Goal: Communication & Community: Answer question/provide support

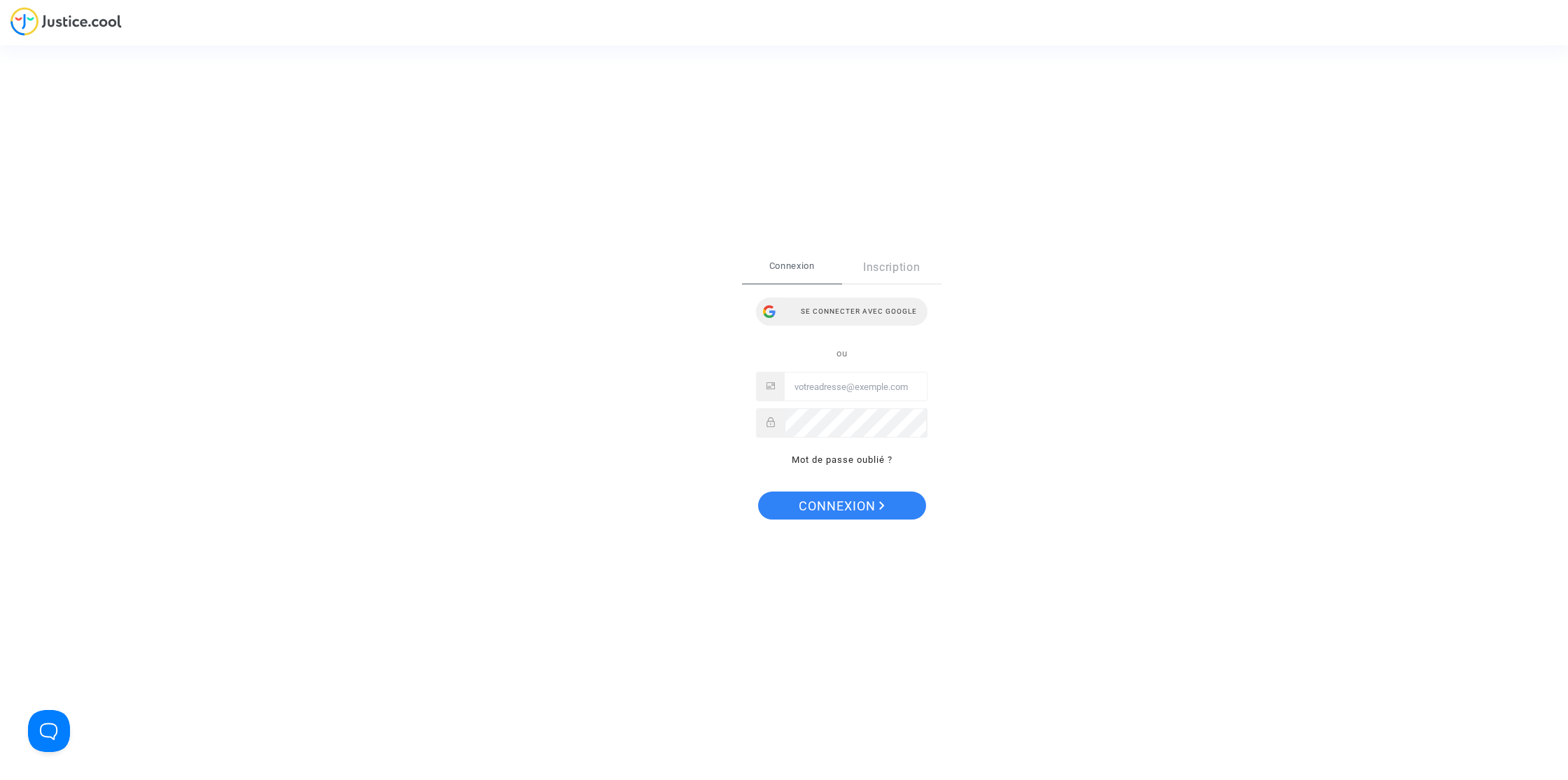
click at [852, 319] on div "Se connecter avec Google" at bounding box center [842, 311] width 172 height 28
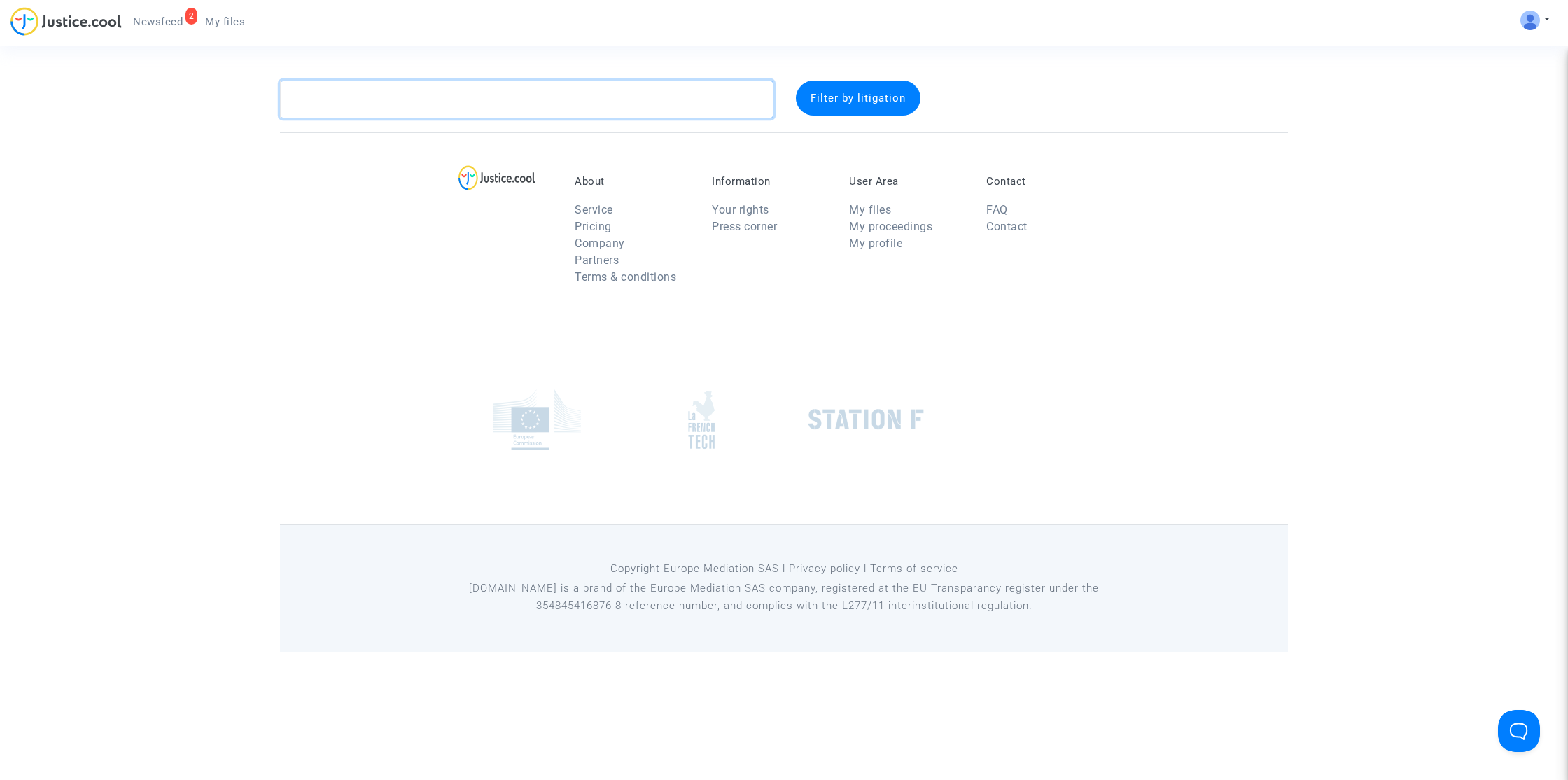
click at [457, 106] on textarea at bounding box center [526, 99] width 494 height 38
paste textarea "Apambwa"
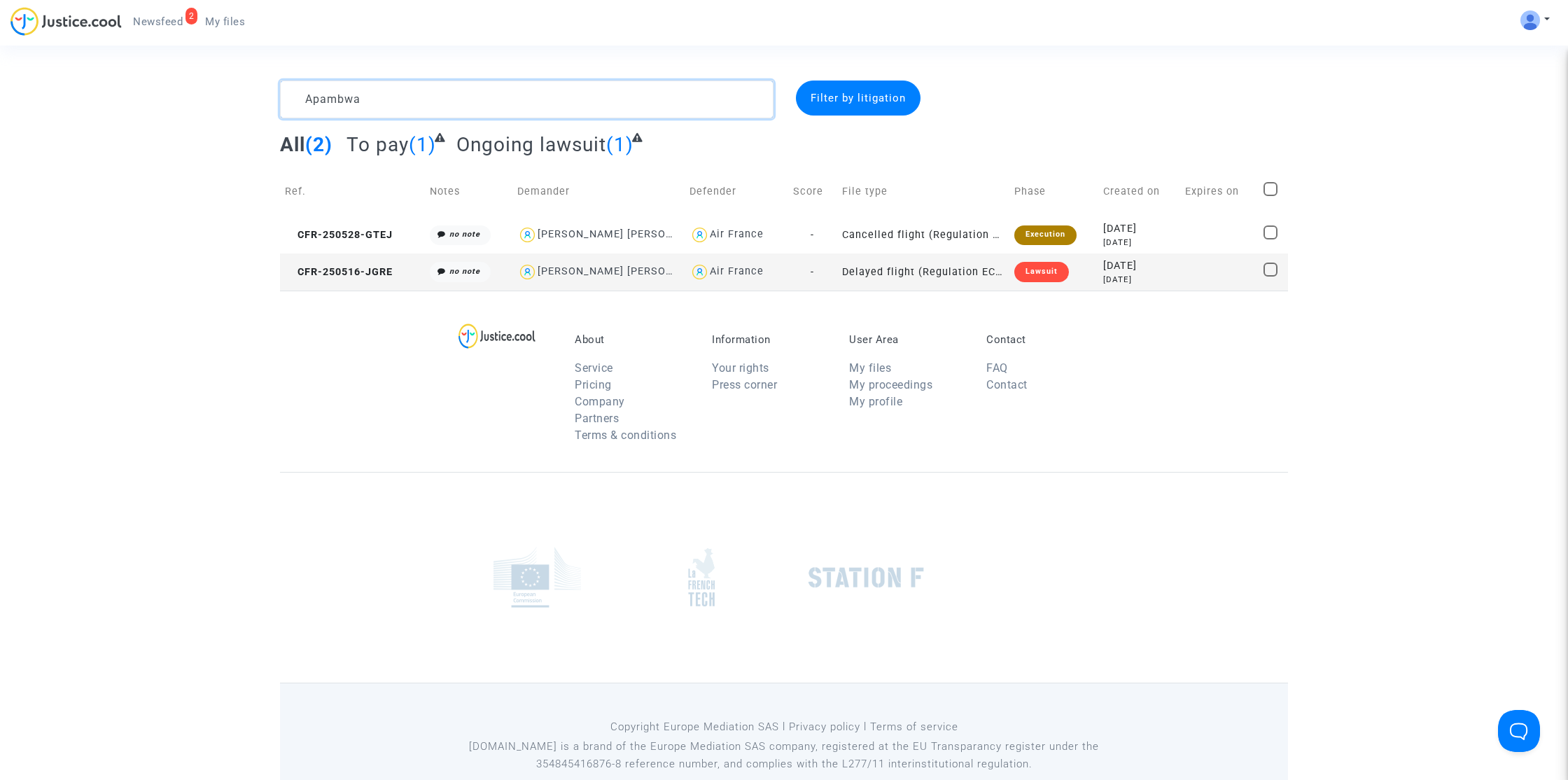
type textarea "Apambwa"
click at [354, 270] on span "CFR-250516-JGRE" at bounding box center [338, 272] width 108 height 12
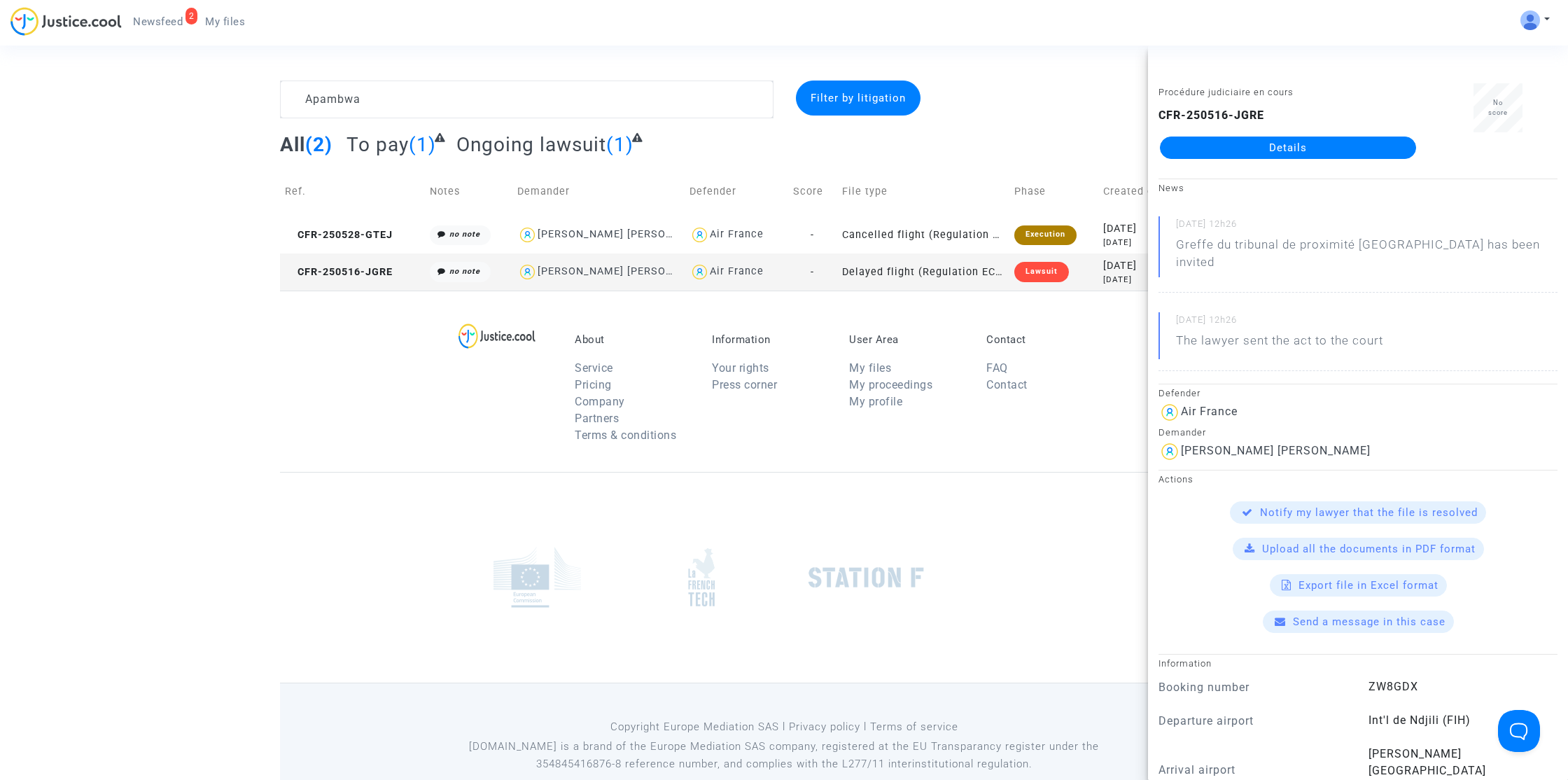
click at [1210, 147] on link "Details" at bounding box center [1288, 147] width 256 height 22
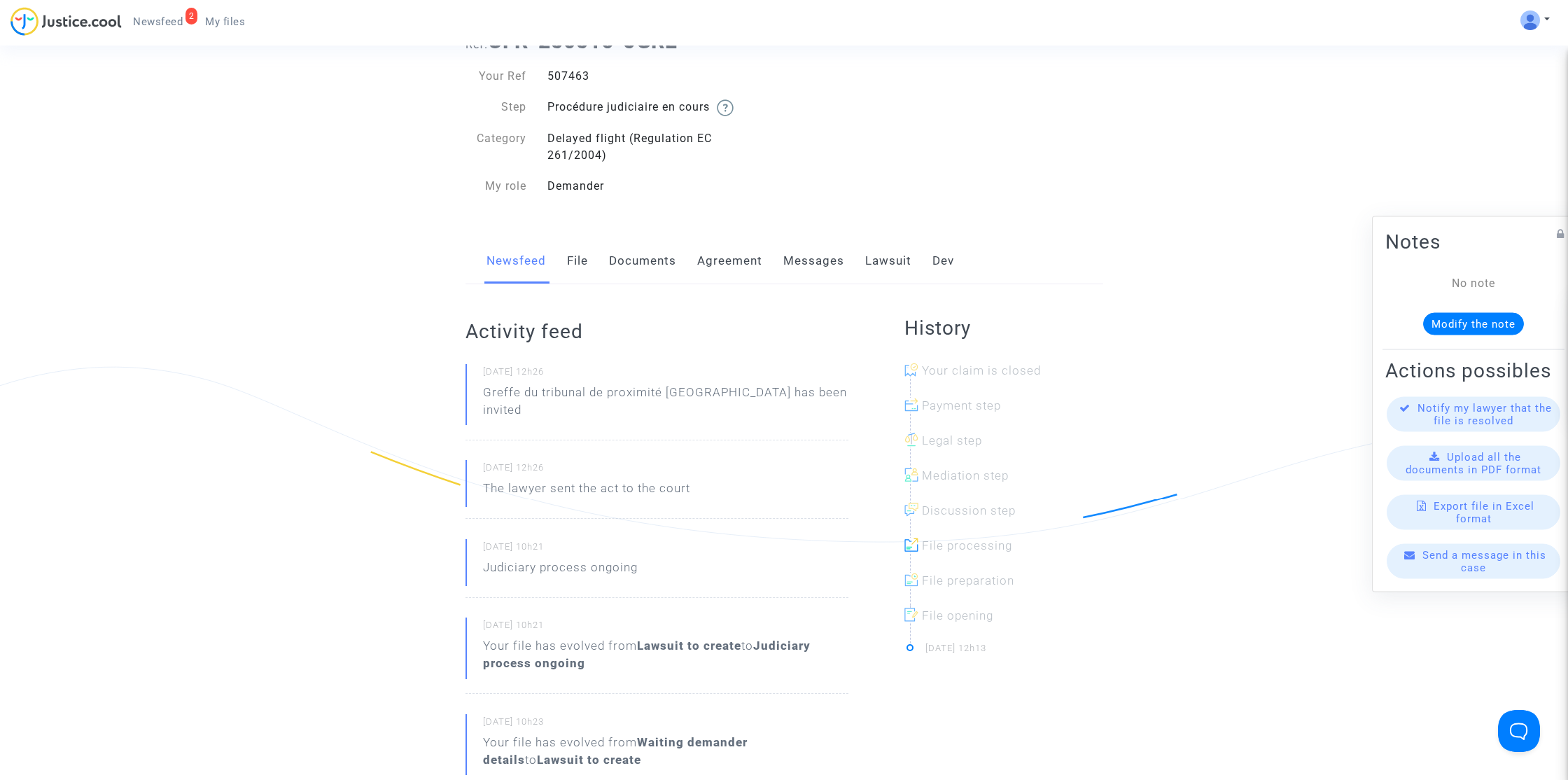
scroll to position [36, 0]
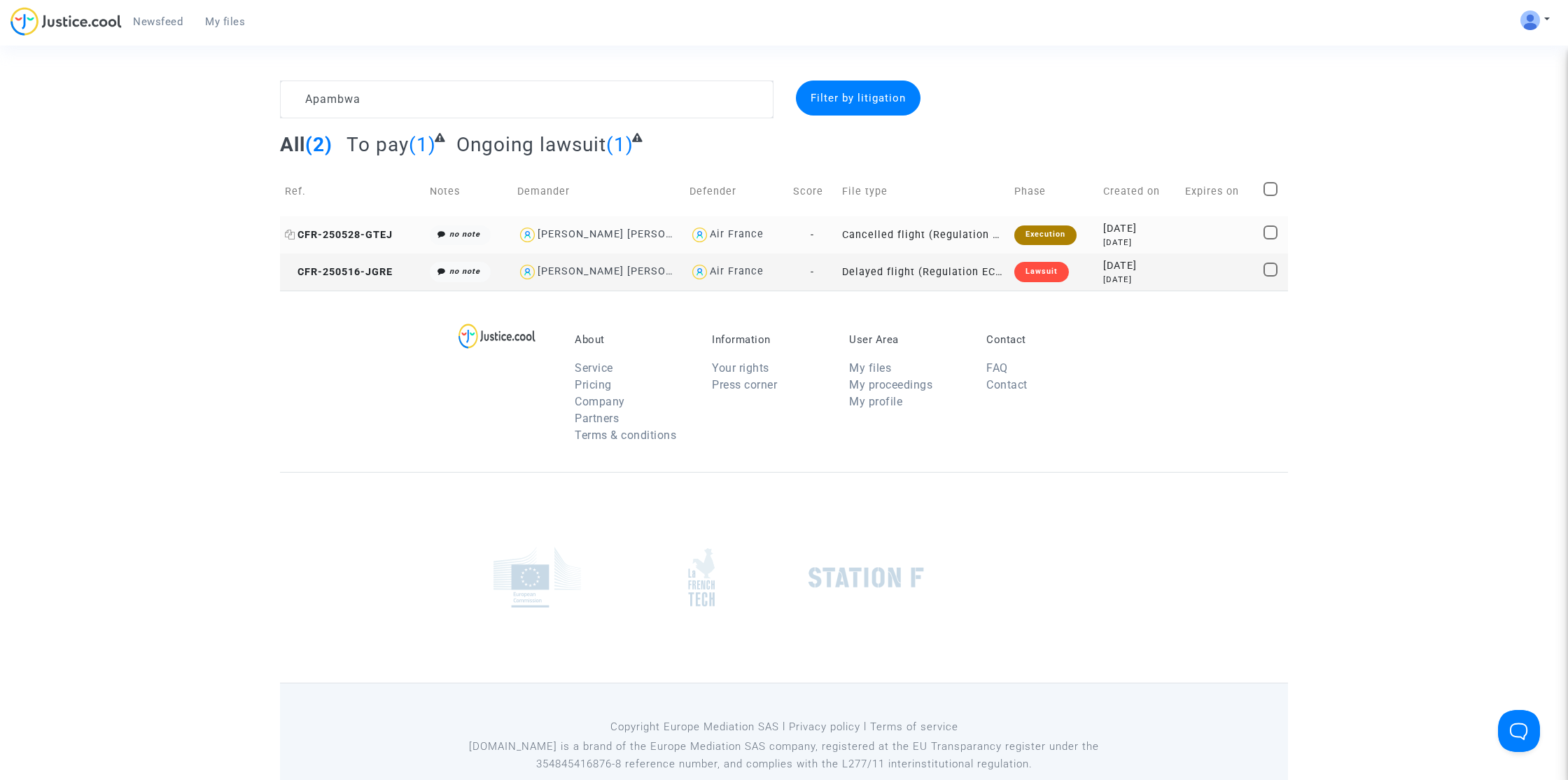
click at [364, 230] on span "CFR-250528-GTEJ" at bounding box center [338, 235] width 108 height 12
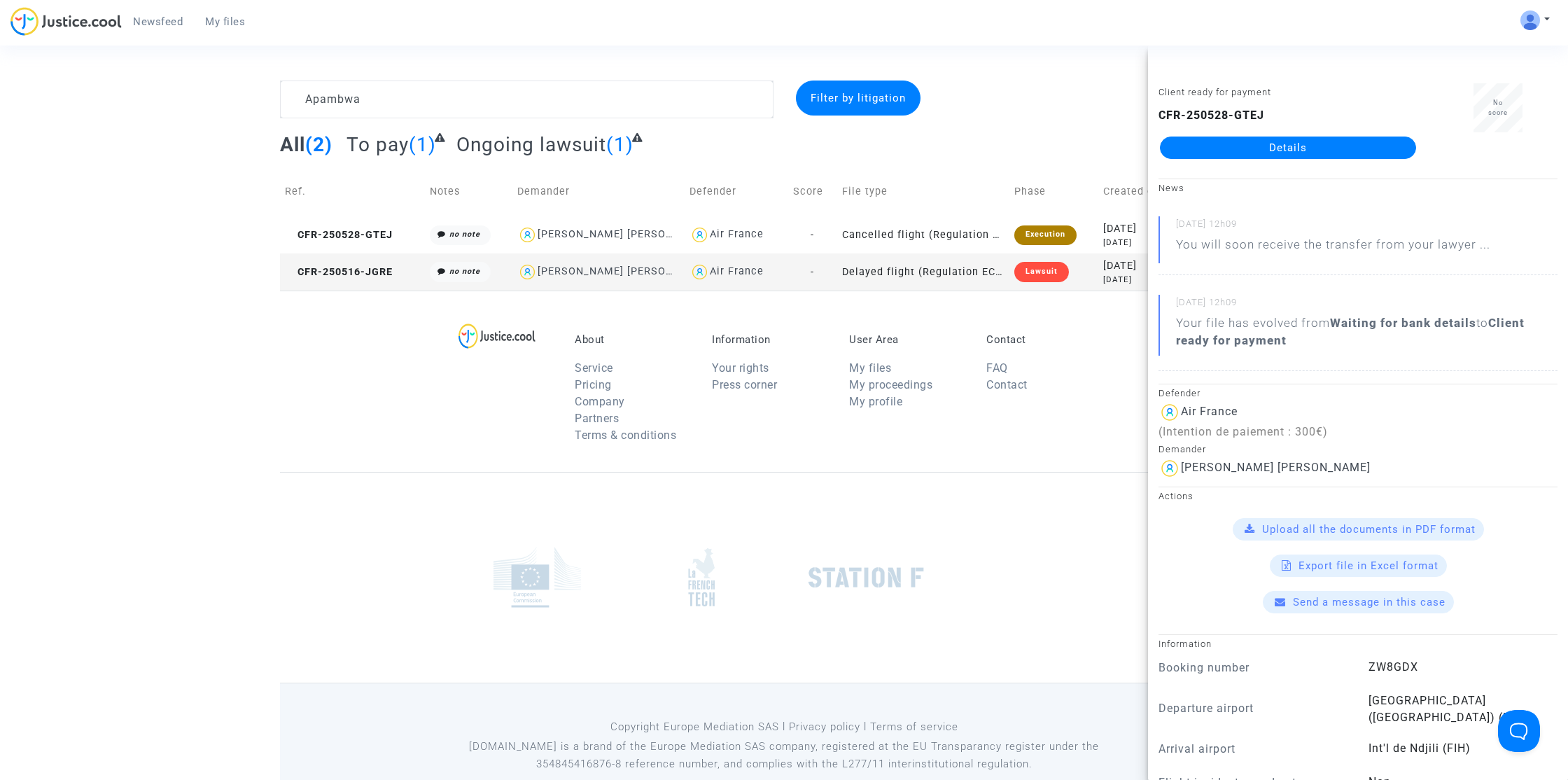
click at [1265, 152] on link "Details" at bounding box center [1288, 147] width 256 height 22
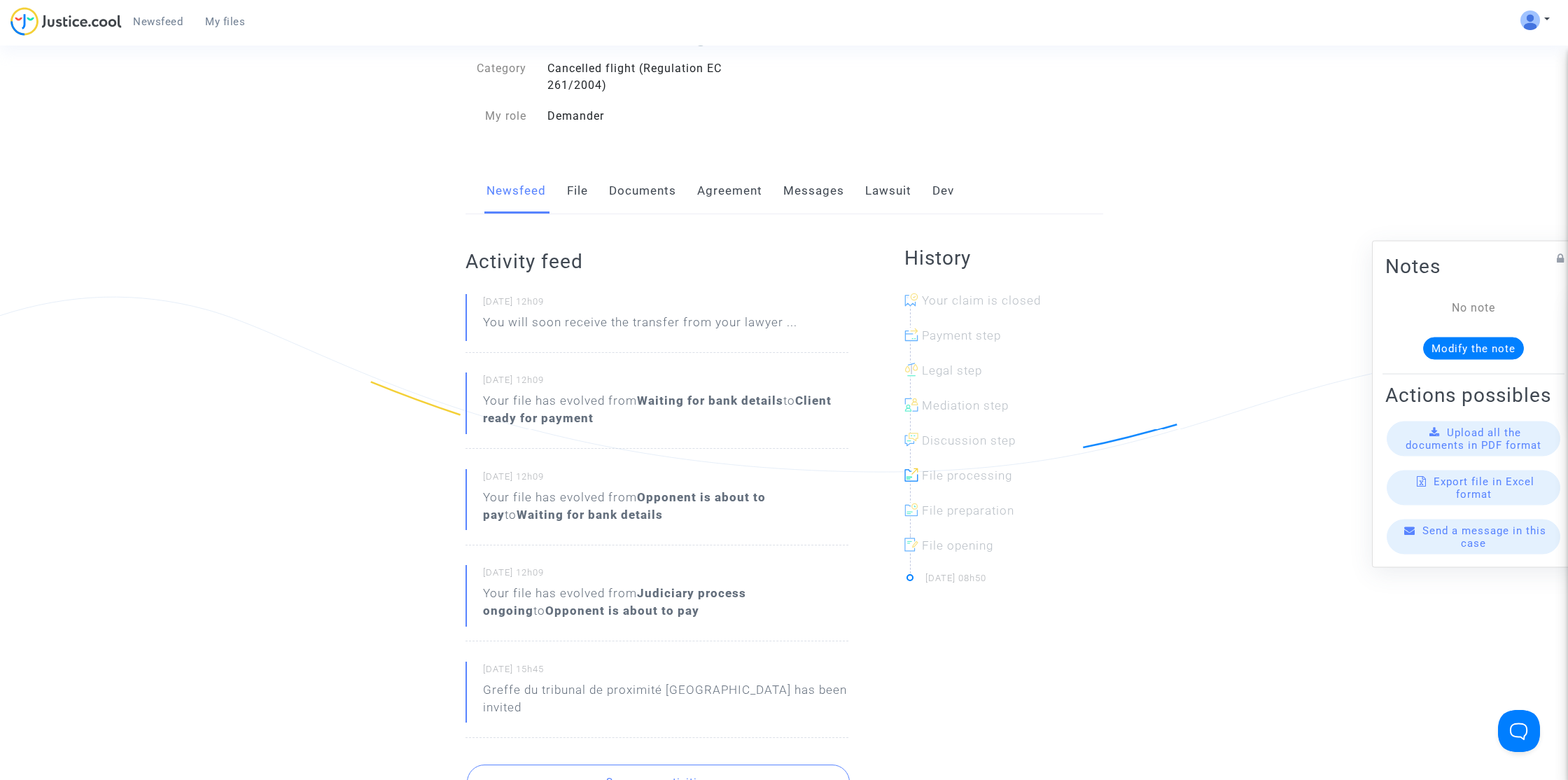
scroll to position [166, 0]
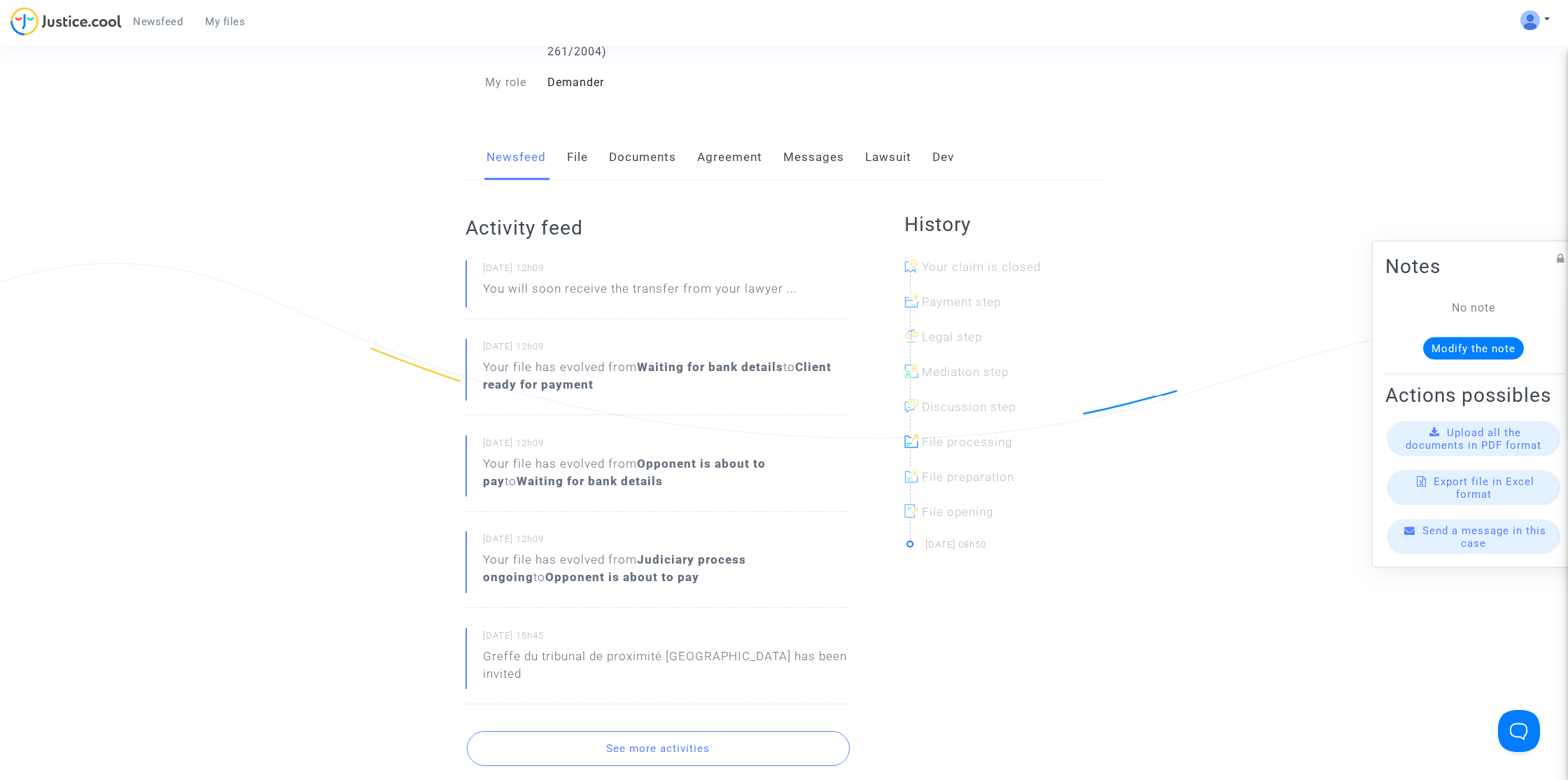
click at [705, 746] on button "See more activities" at bounding box center [658, 748] width 383 height 35
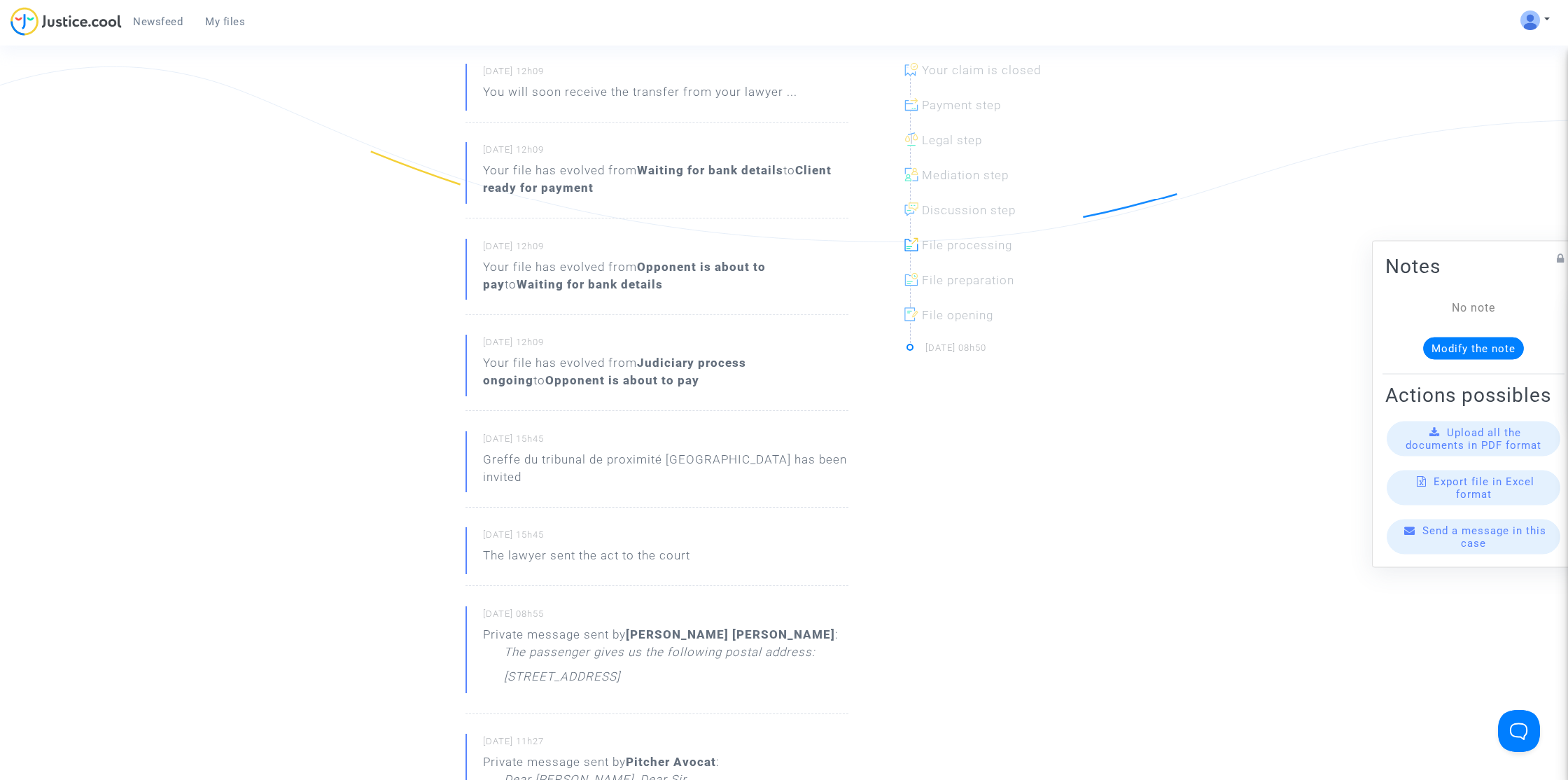
scroll to position [0, 0]
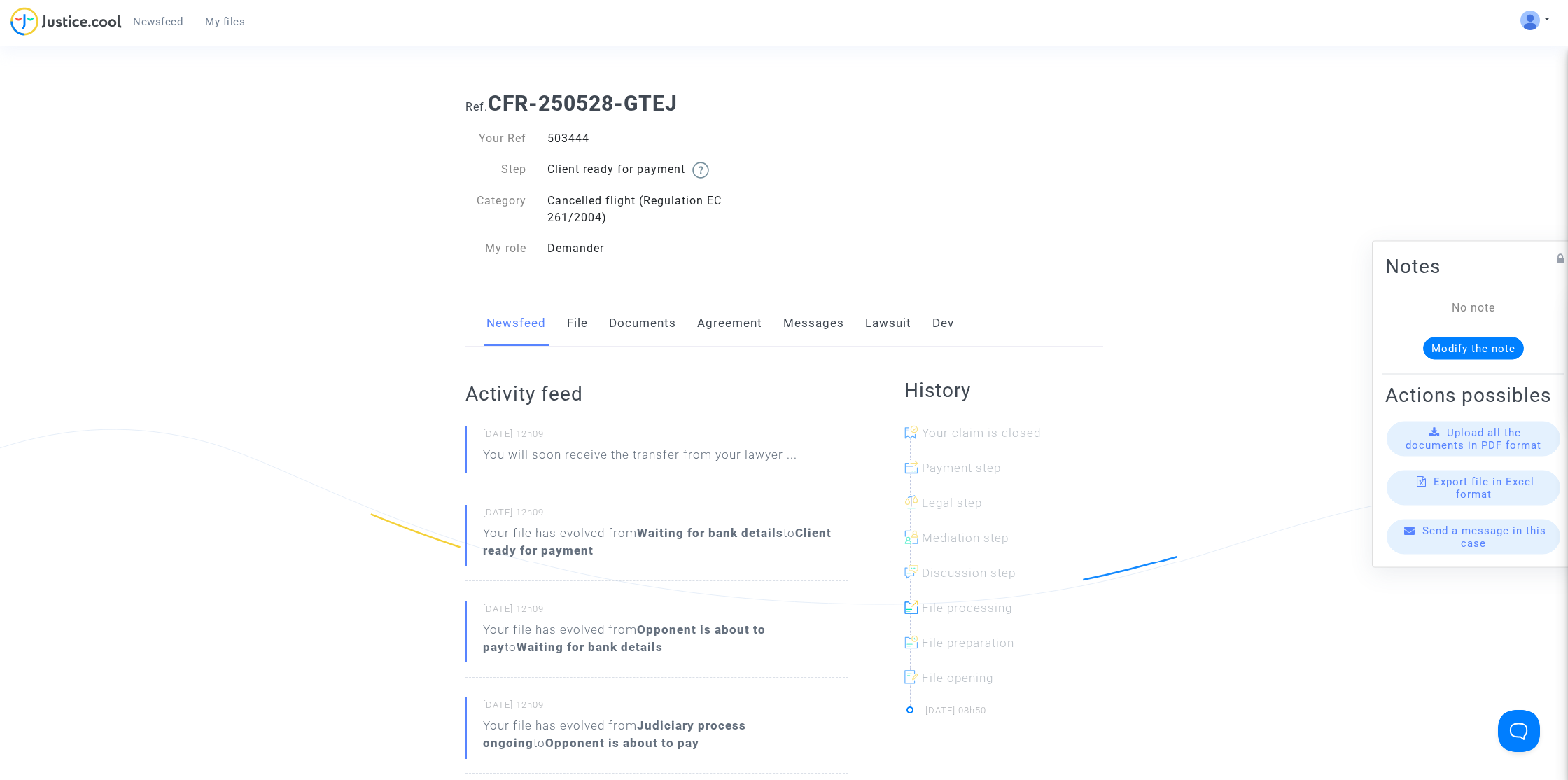
click at [577, 312] on link "File" at bounding box center [577, 323] width 21 height 47
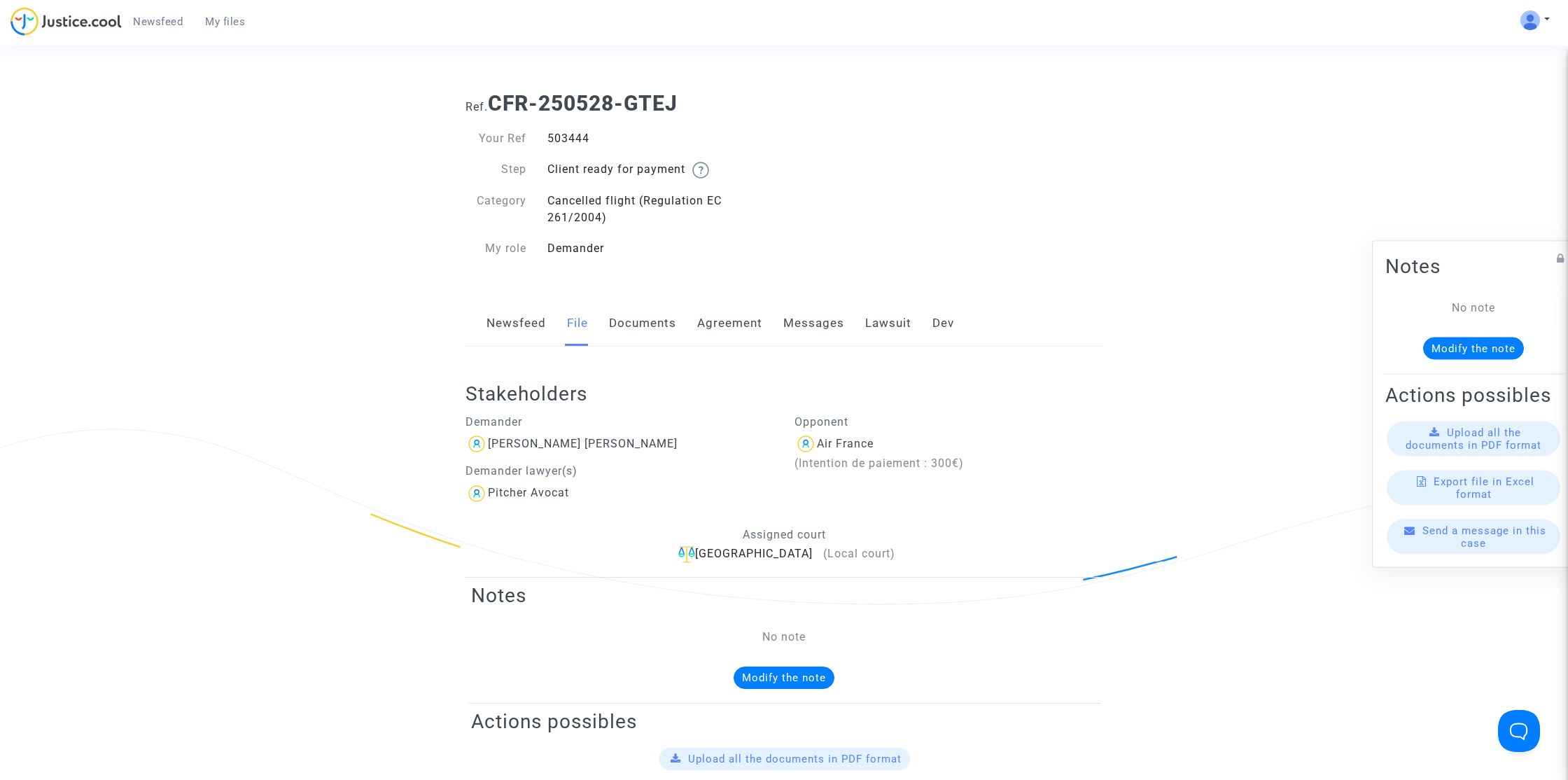
click at [649, 324] on link "Documents" at bounding box center [642, 323] width 67 height 47
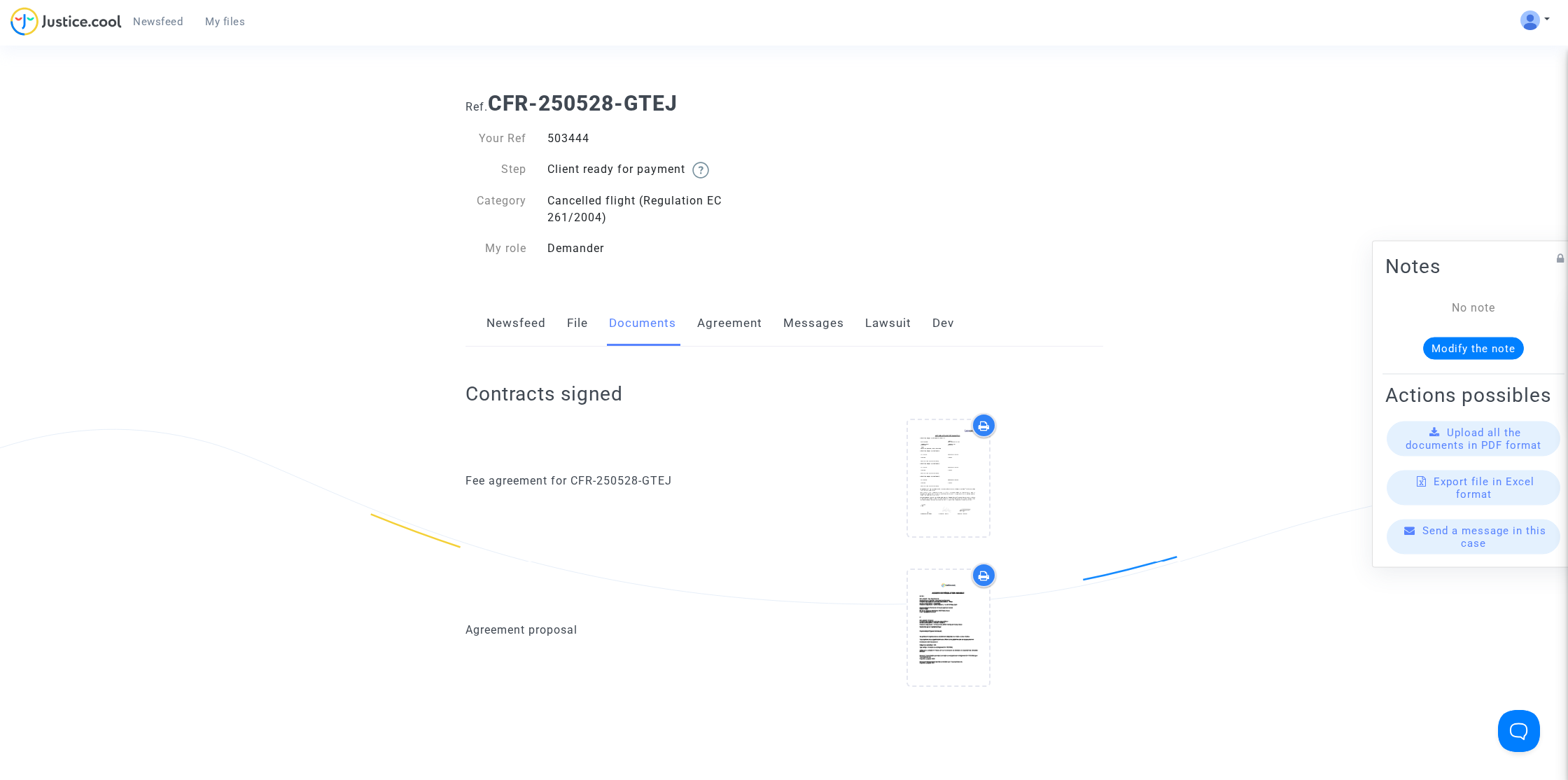
click at [706, 329] on link "Agreement" at bounding box center [730, 323] width 65 height 47
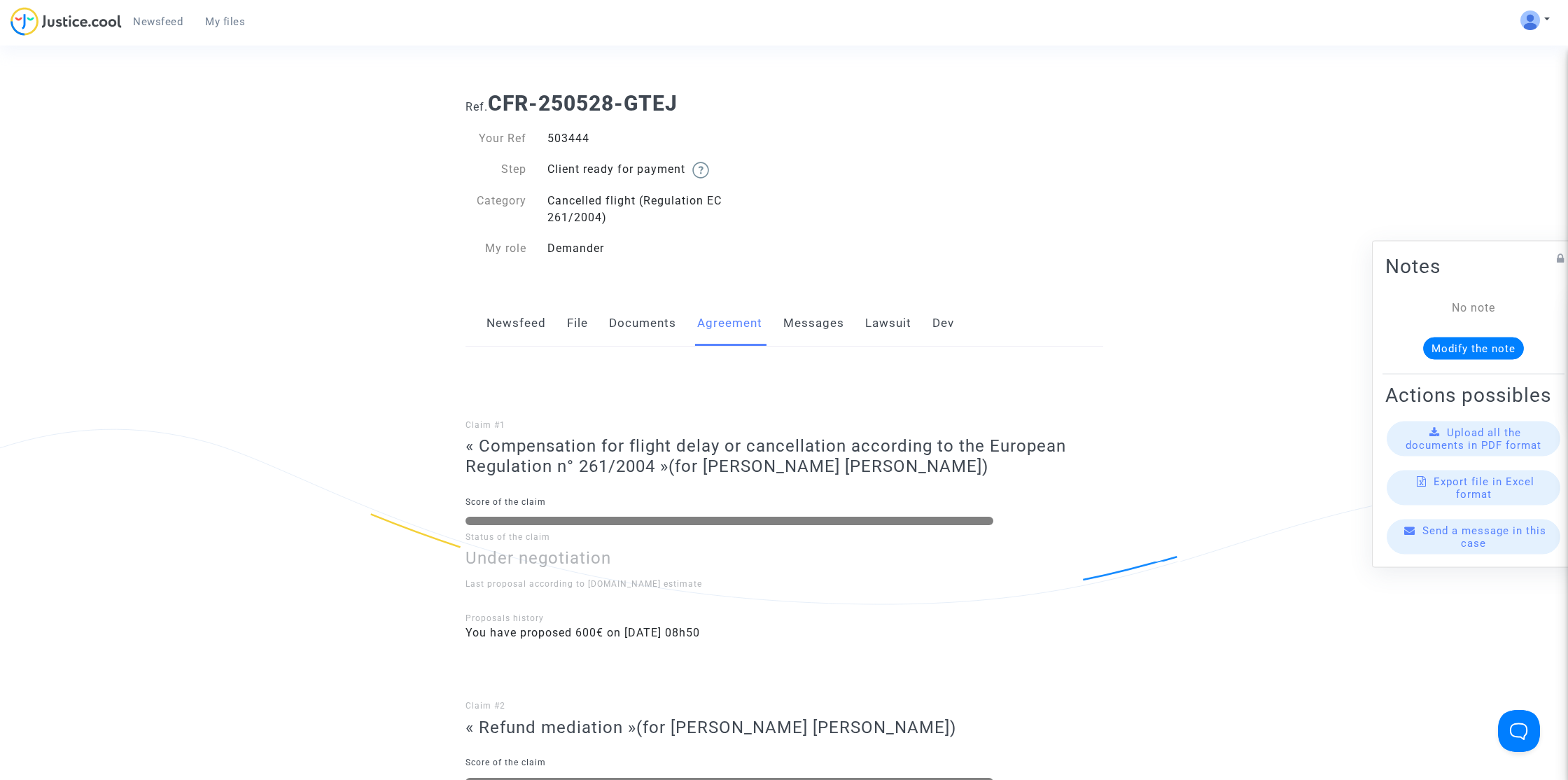
click at [806, 329] on link "Messages" at bounding box center [813, 323] width 61 height 47
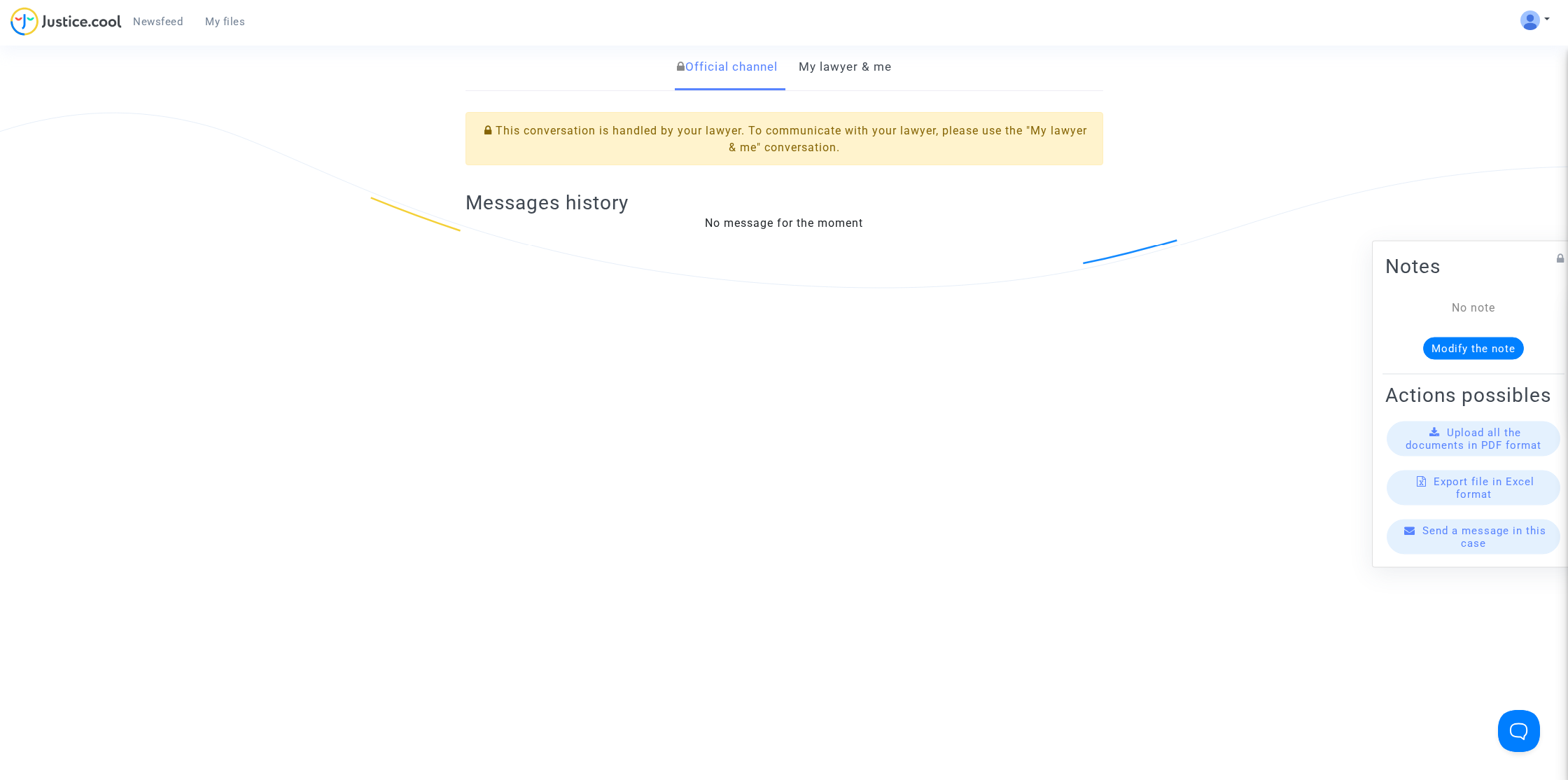
scroll to position [210, 0]
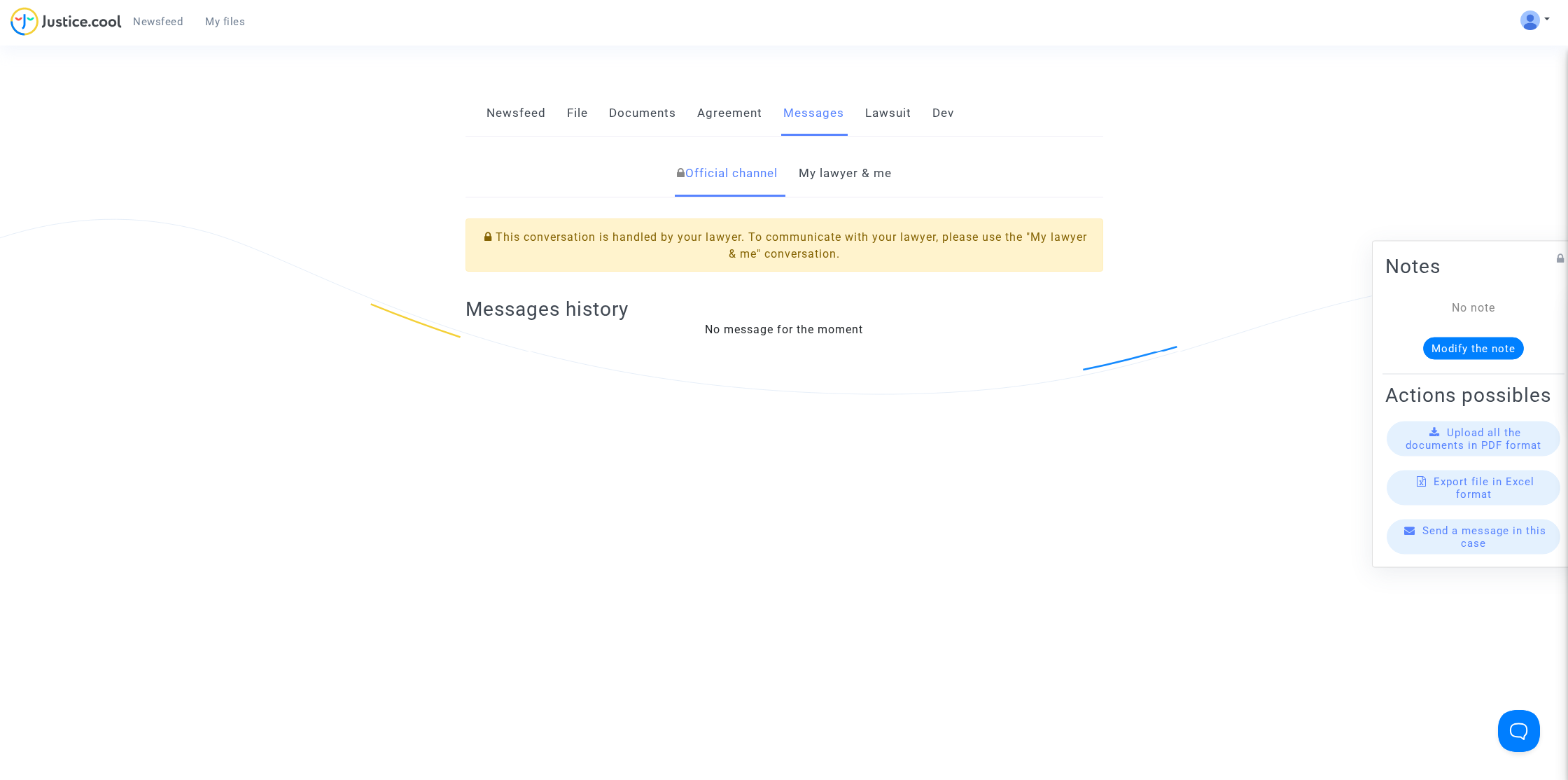
click at [850, 192] on link "My lawyer & me" at bounding box center [845, 173] width 93 height 47
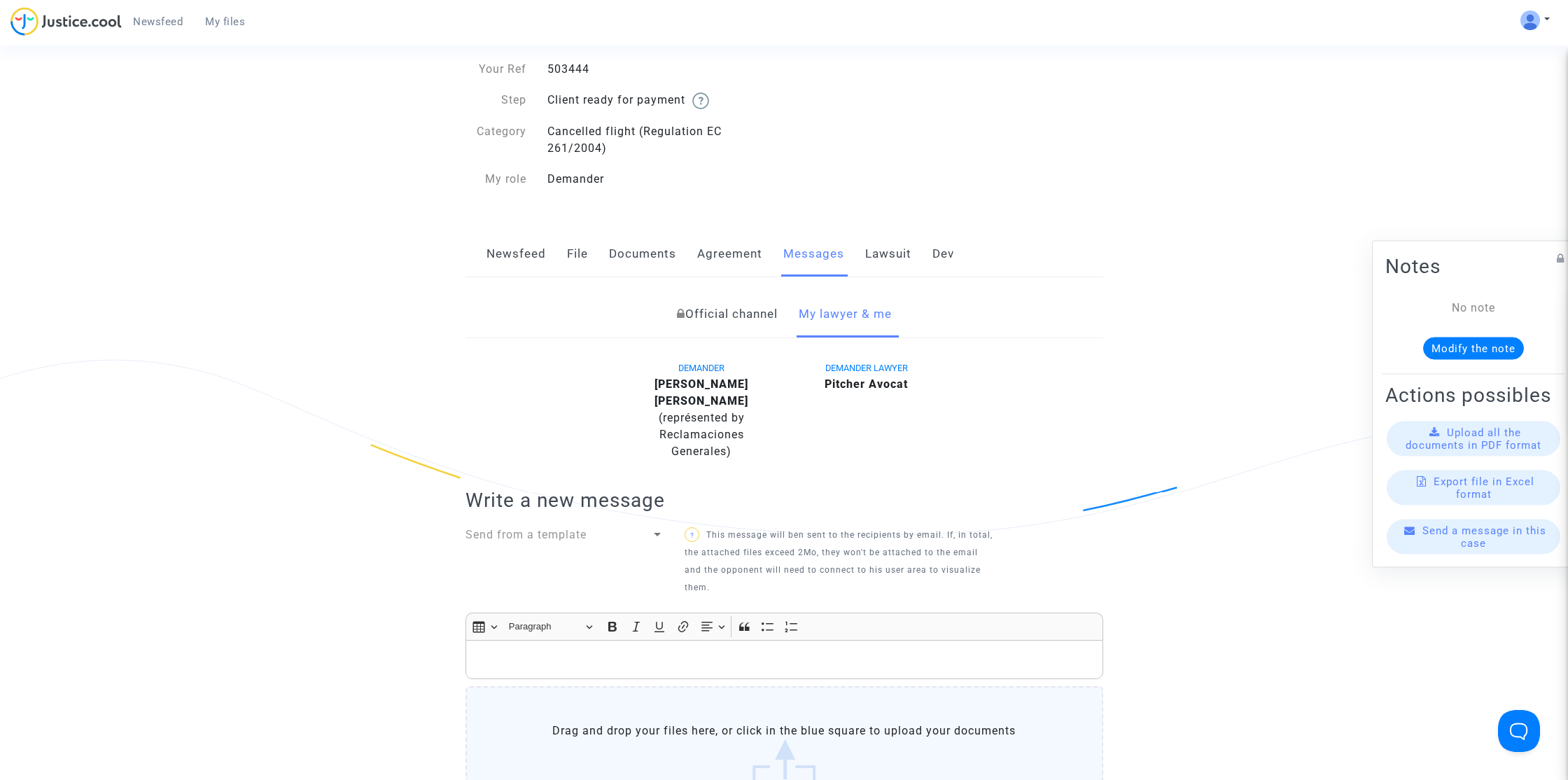
scroll to position [67, 0]
click at [878, 255] on link "Lawsuit" at bounding box center [888, 257] width 46 height 47
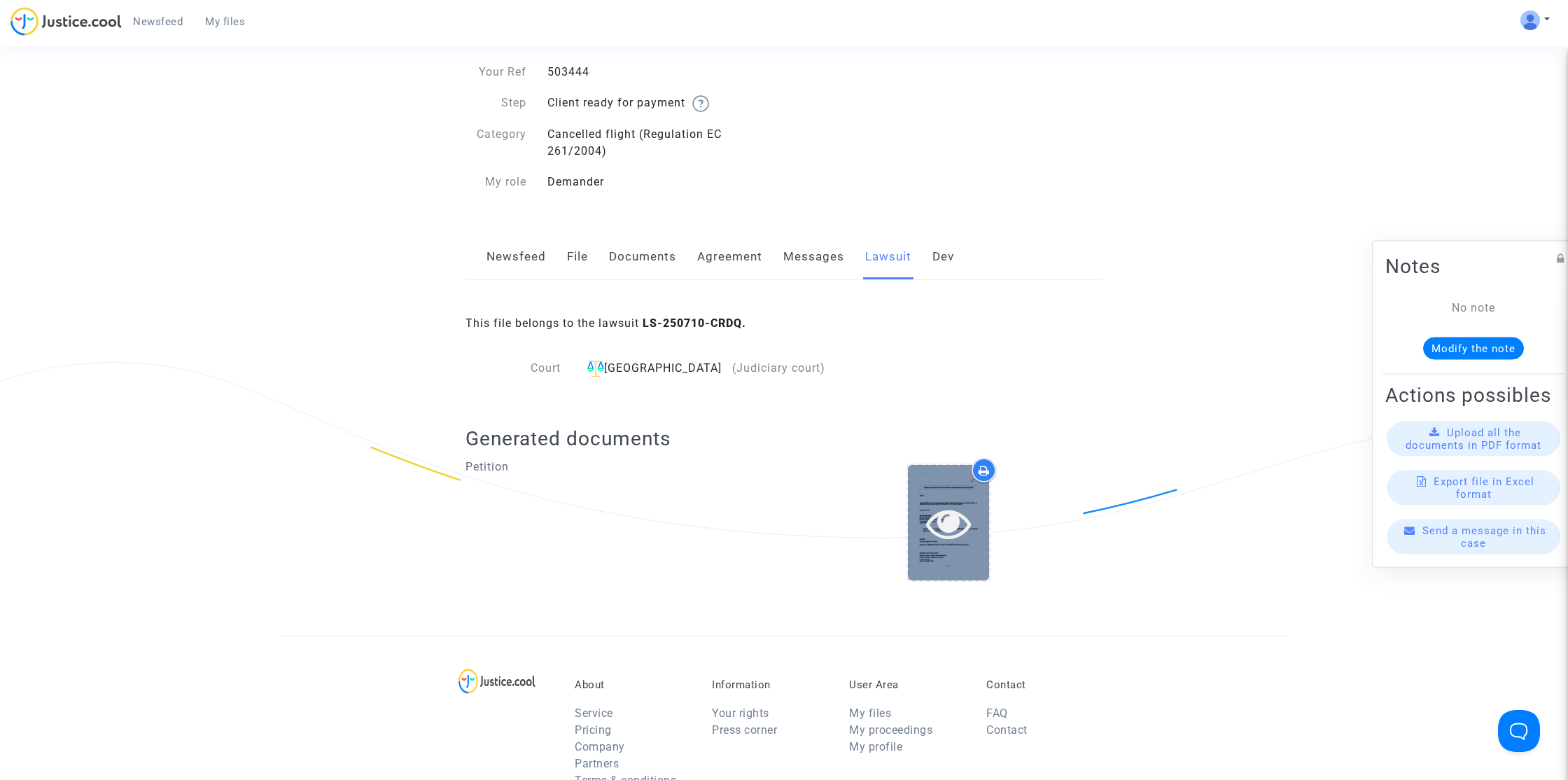
click at [949, 526] on icon at bounding box center [949, 523] width 46 height 45
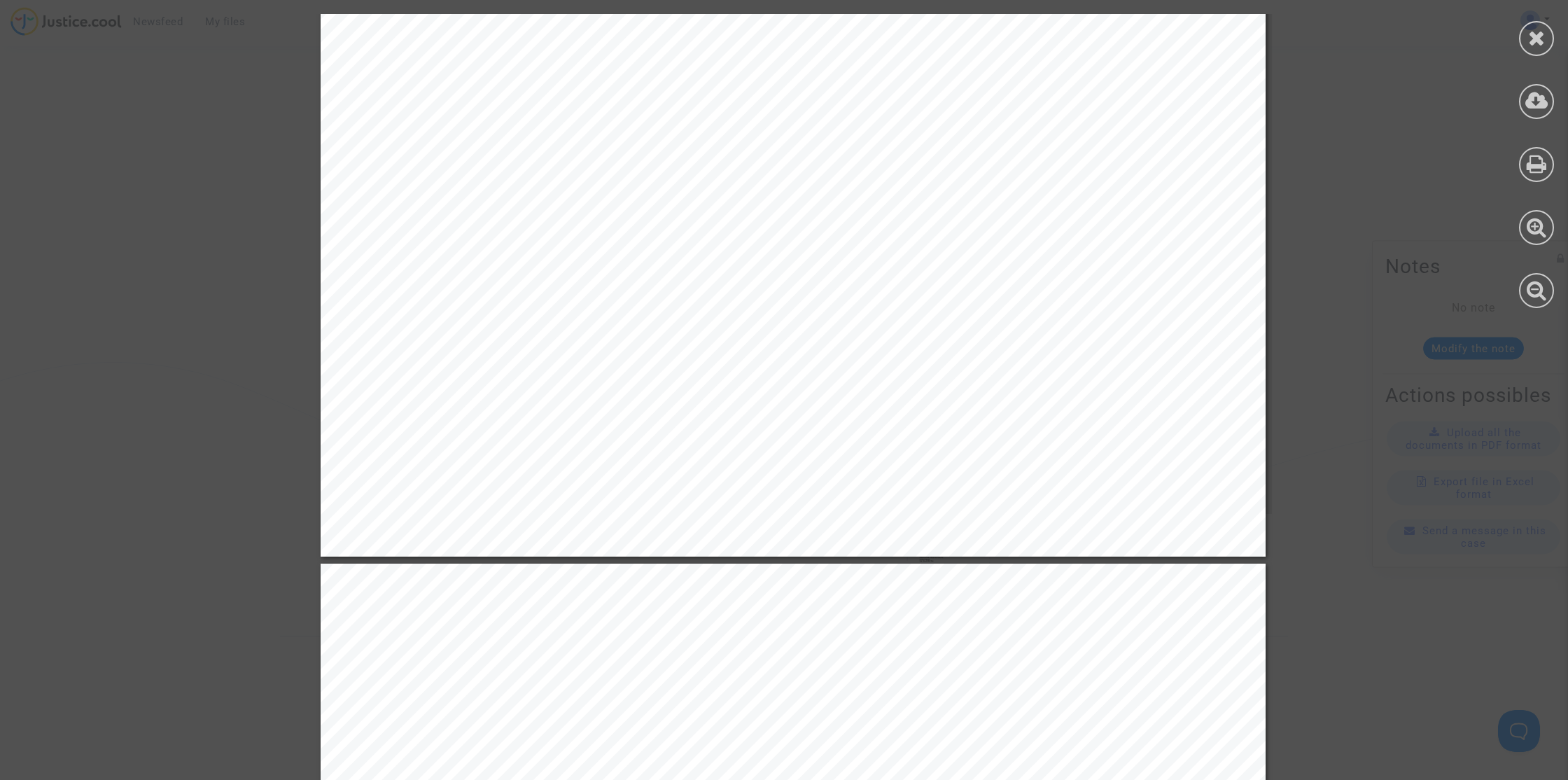
scroll to position [7223, 0]
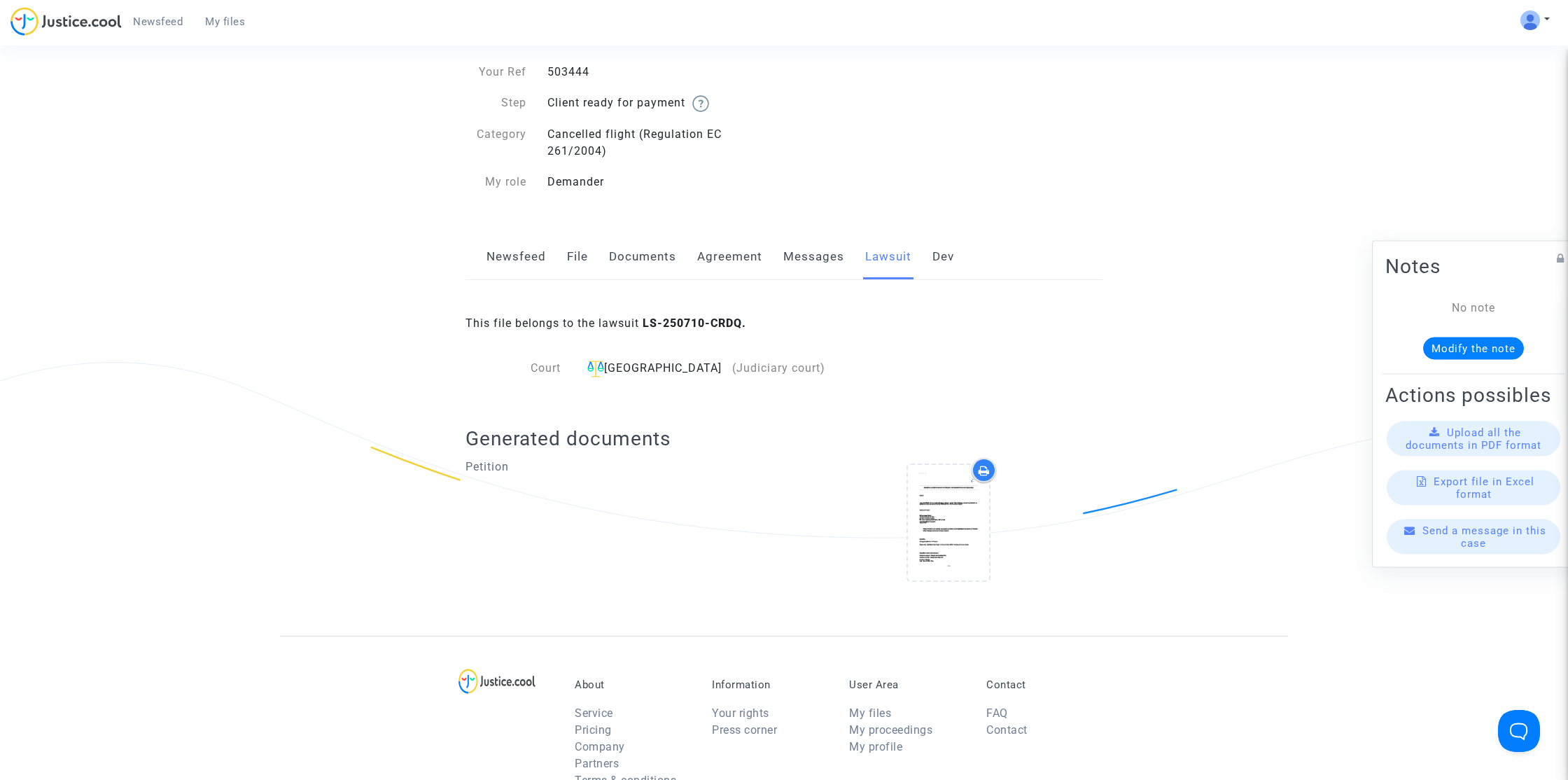
click at [818, 260] on link "Messages" at bounding box center [813, 257] width 61 height 47
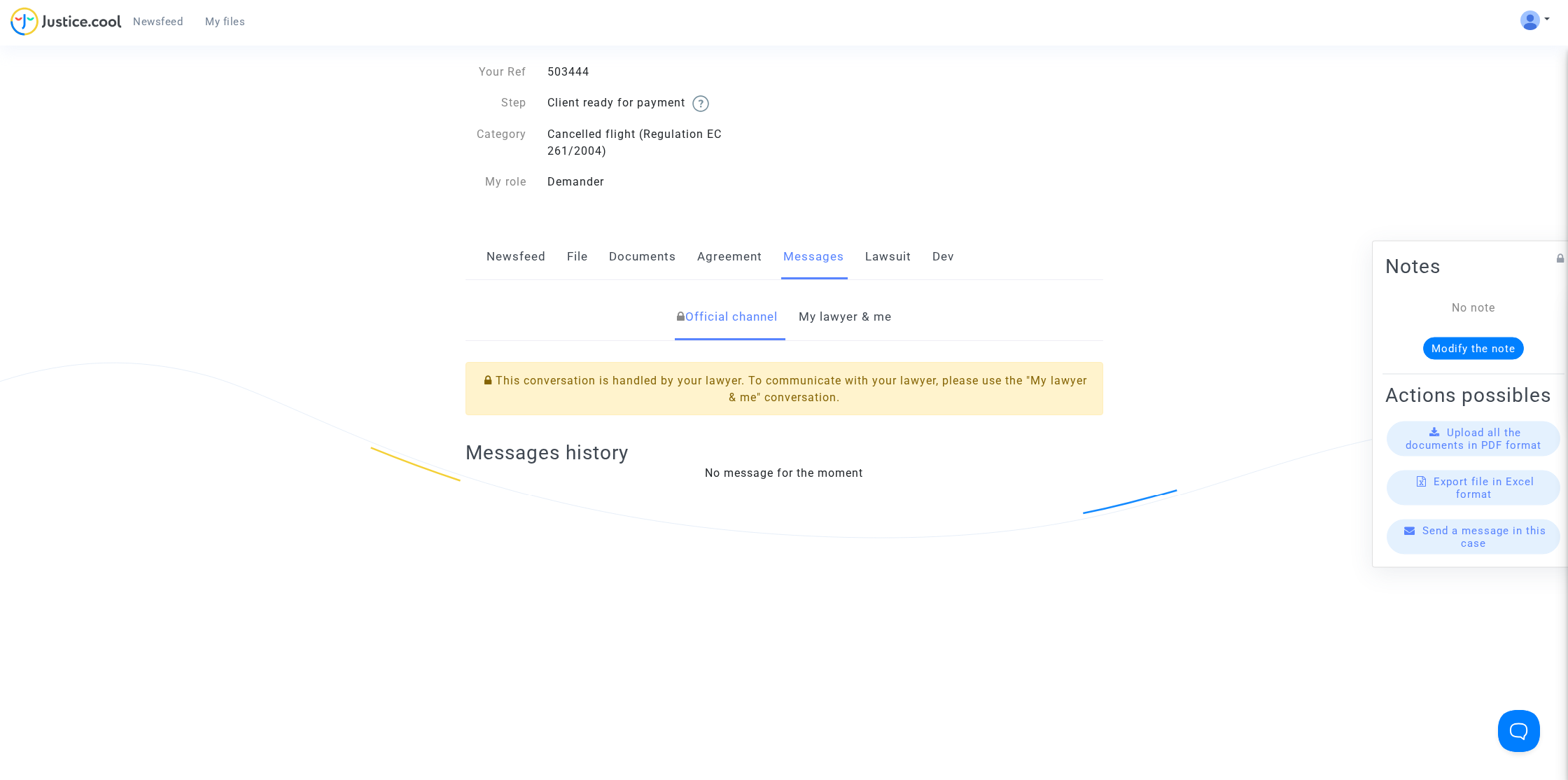
click at [839, 311] on link "My lawyer & me" at bounding box center [845, 317] width 93 height 47
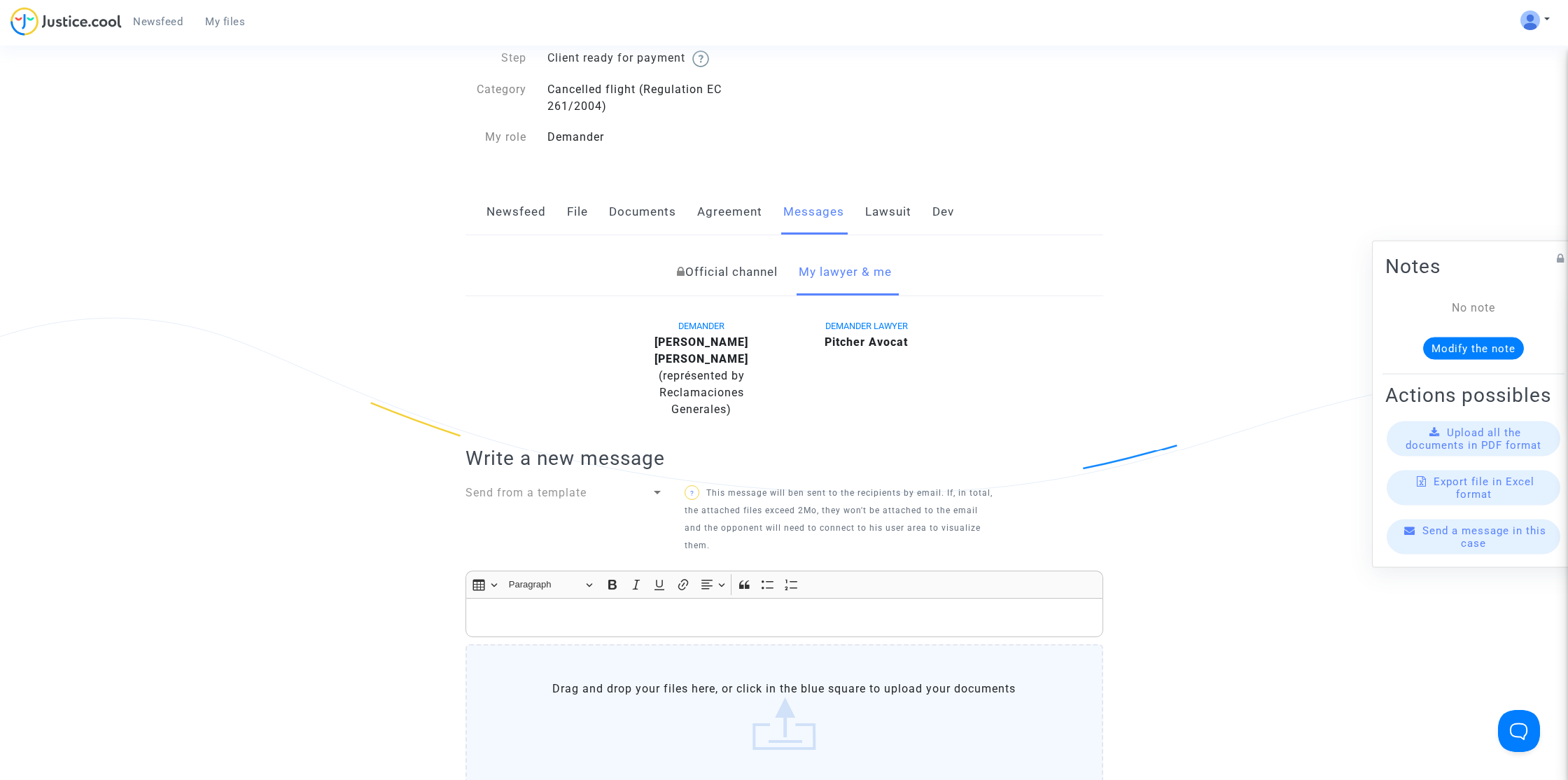
scroll to position [74, 0]
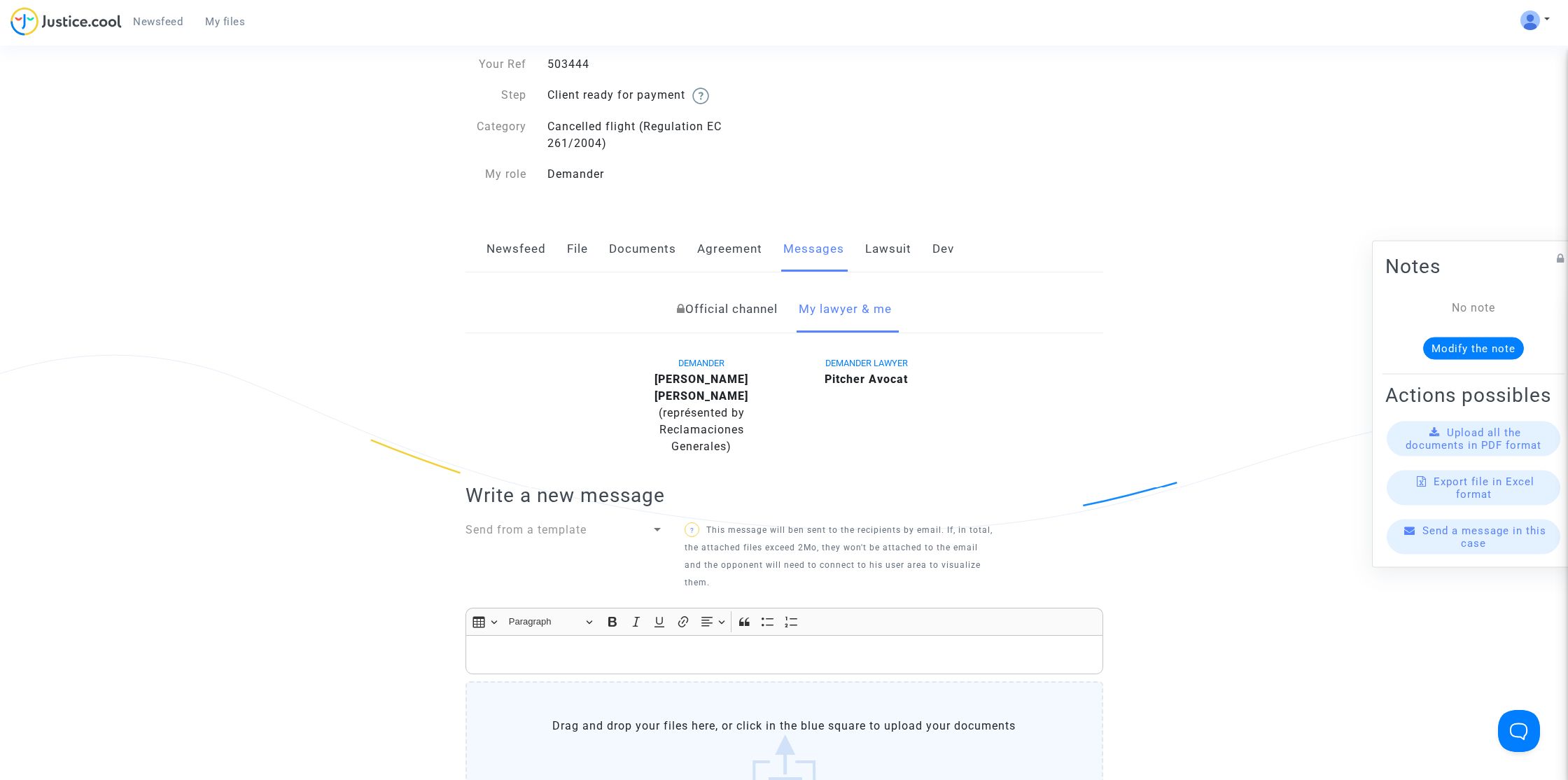
click at [729, 253] on link "Agreement" at bounding box center [730, 249] width 65 height 47
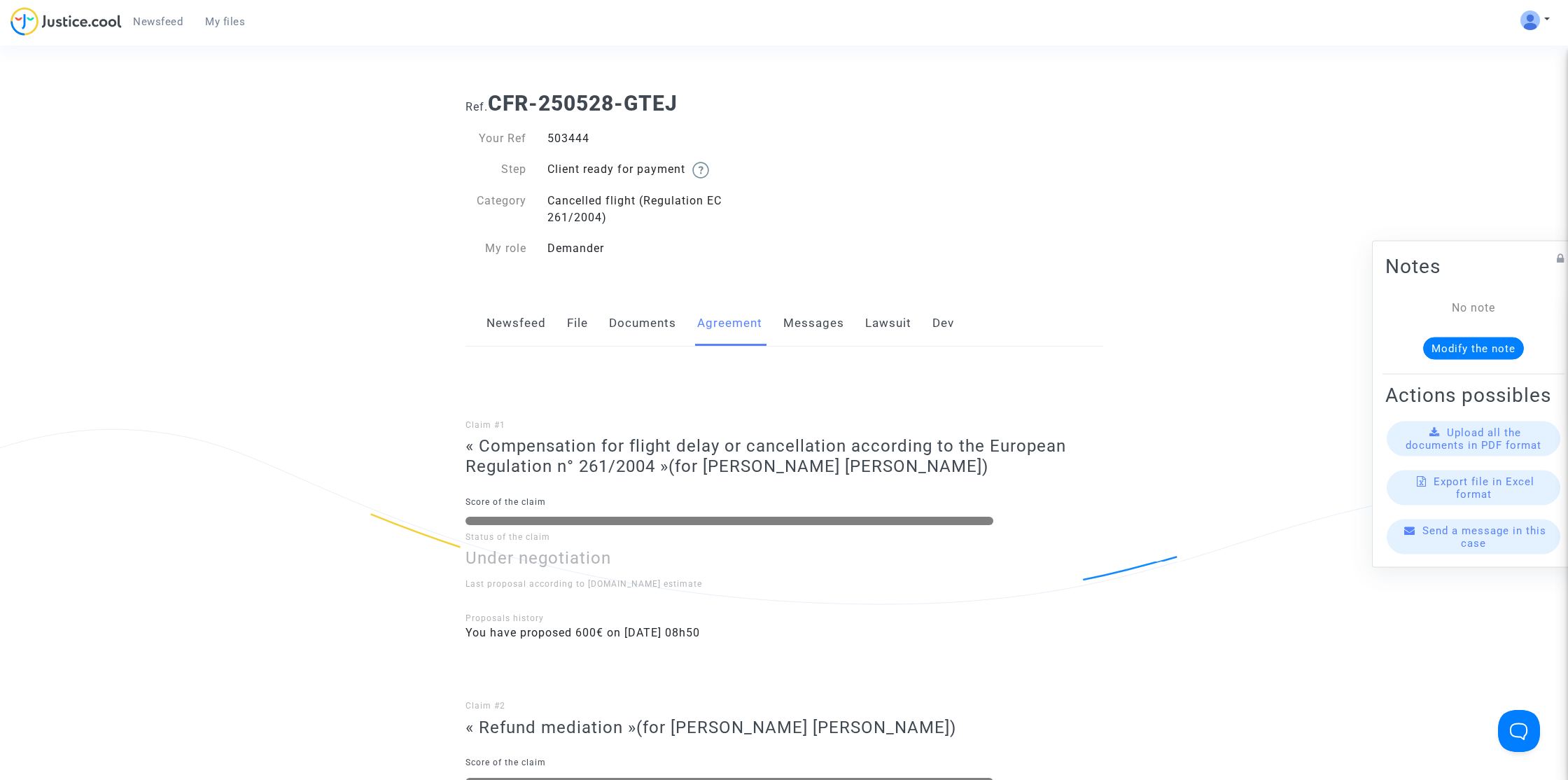
click at [648, 321] on link "Documents" at bounding box center [642, 323] width 67 height 47
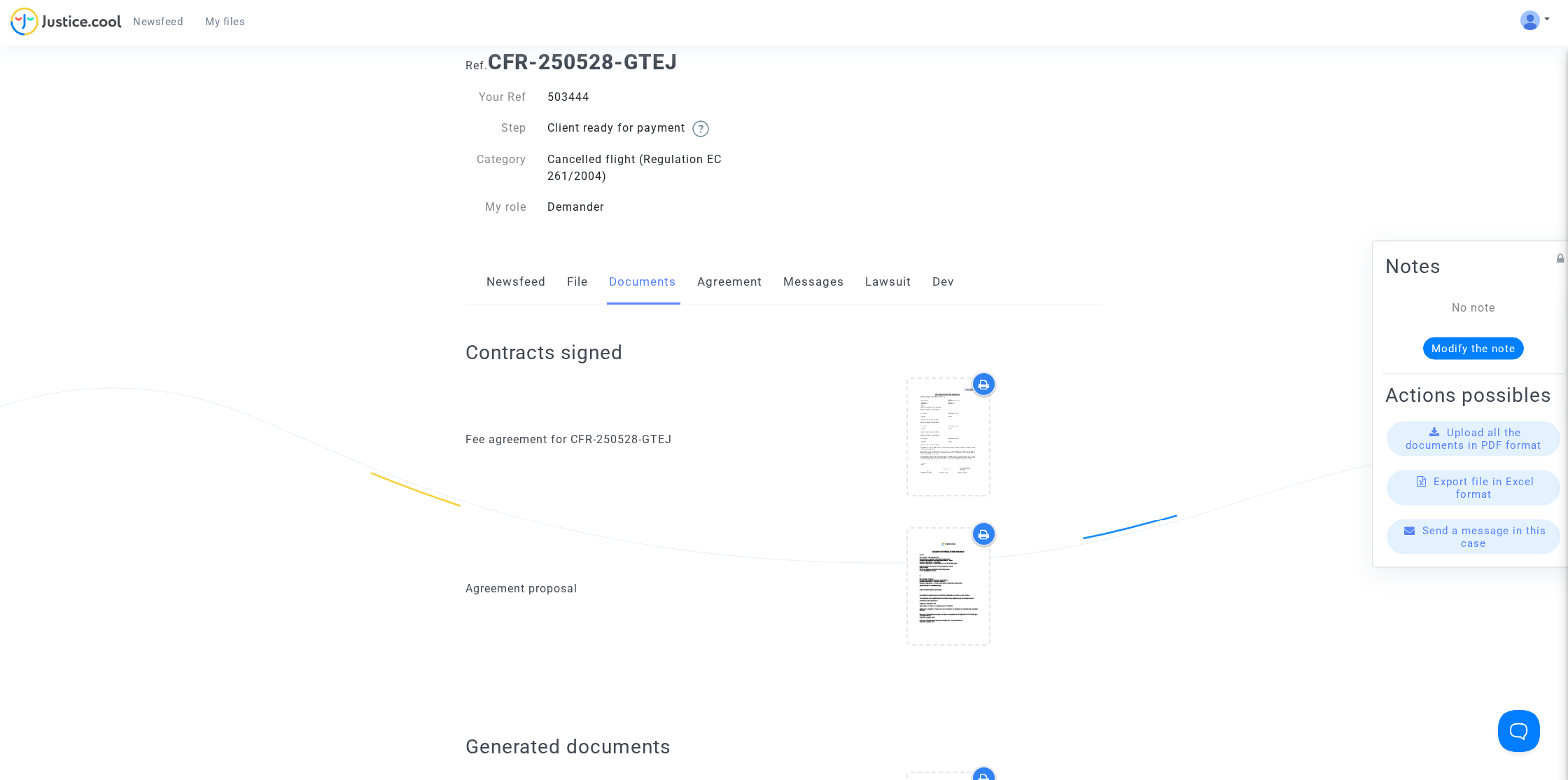
scroll to position [44, 0]
click at [954, 423] on icon at bounding box center [949, 434] width 46 height 45
click at [951, 574] on icon at bounding box center [949, 583] width 46 height 45
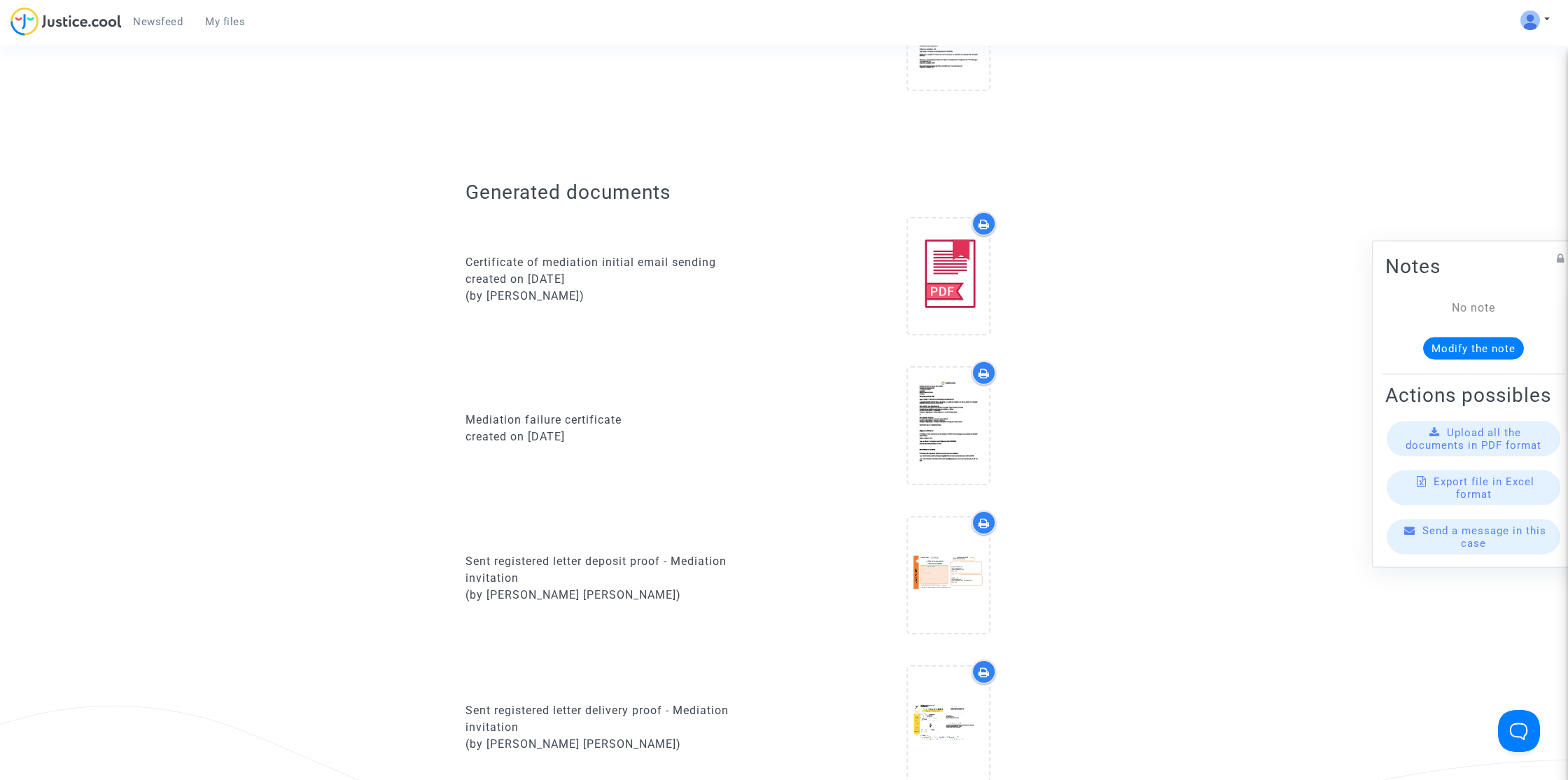
scroll to position [0, 0]
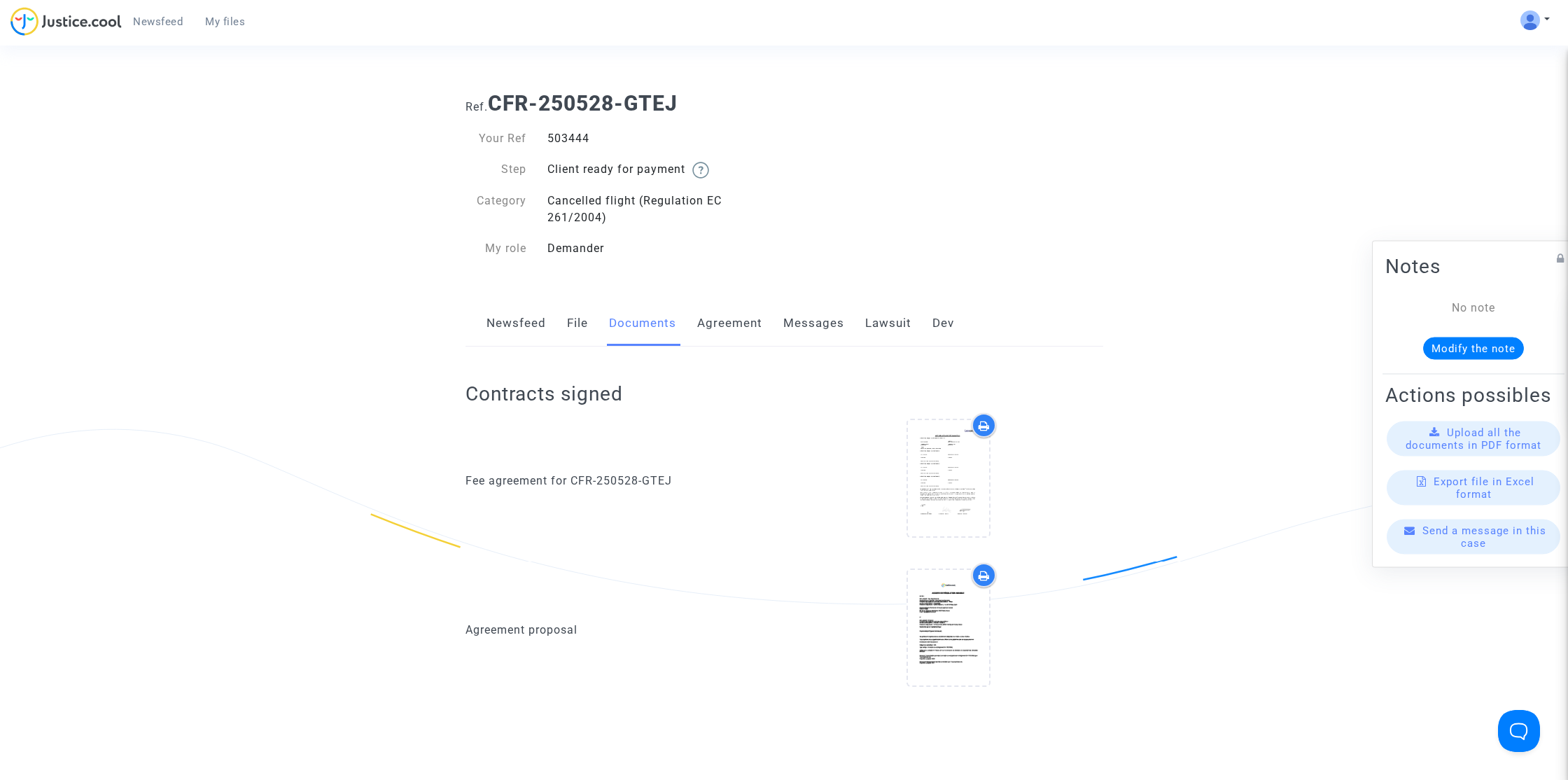
click at [883, 318] on link "Lawsuit" at bounding box center [888, 323] width 46 height 47
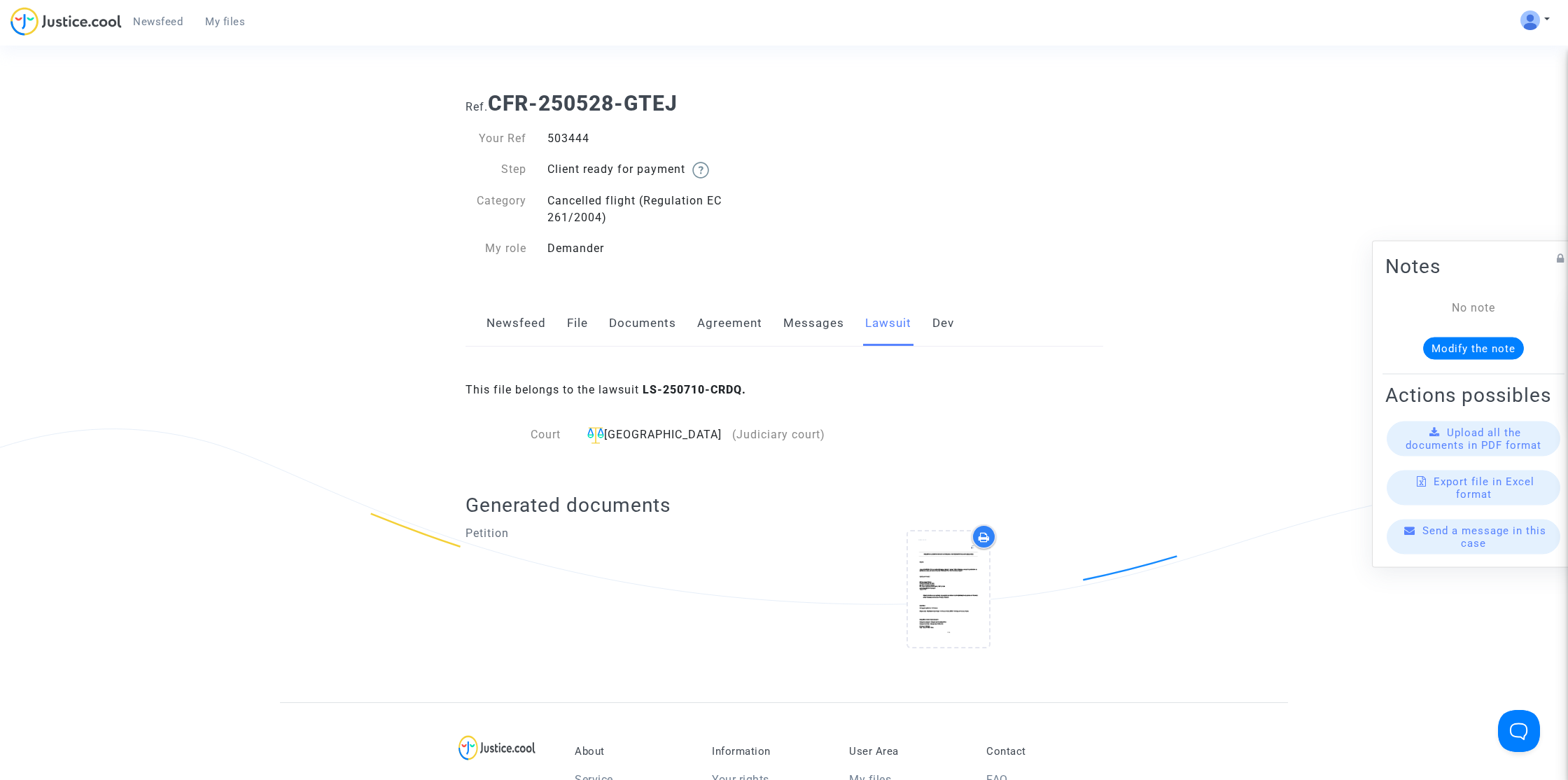
click at [826, 323] on link "Messages" at bounding box center [813, 323] width 61 height 47
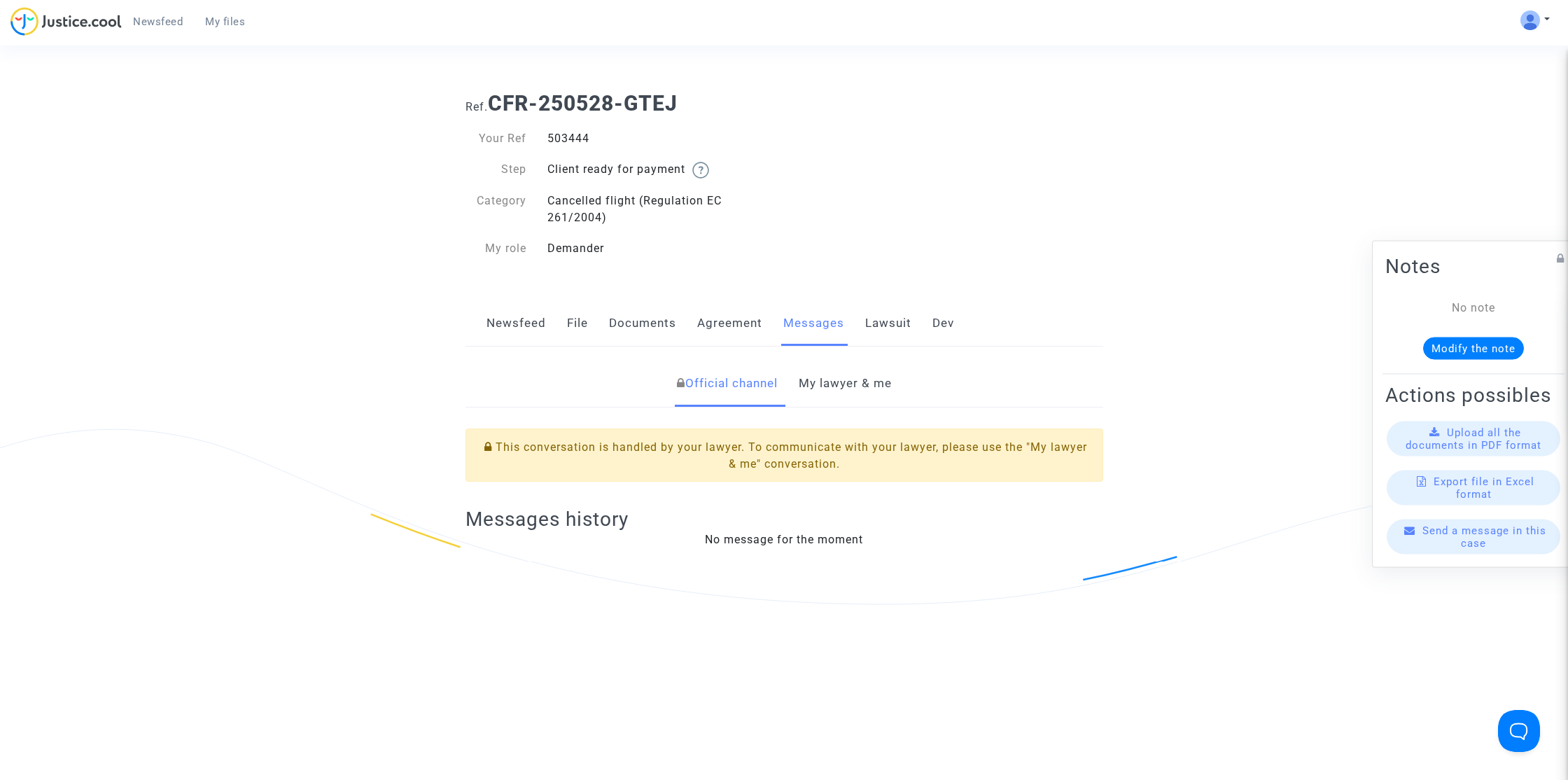
click at [846, 383] on link "My lawyer & me" at bounding box center [845, 384] width 93 height 47
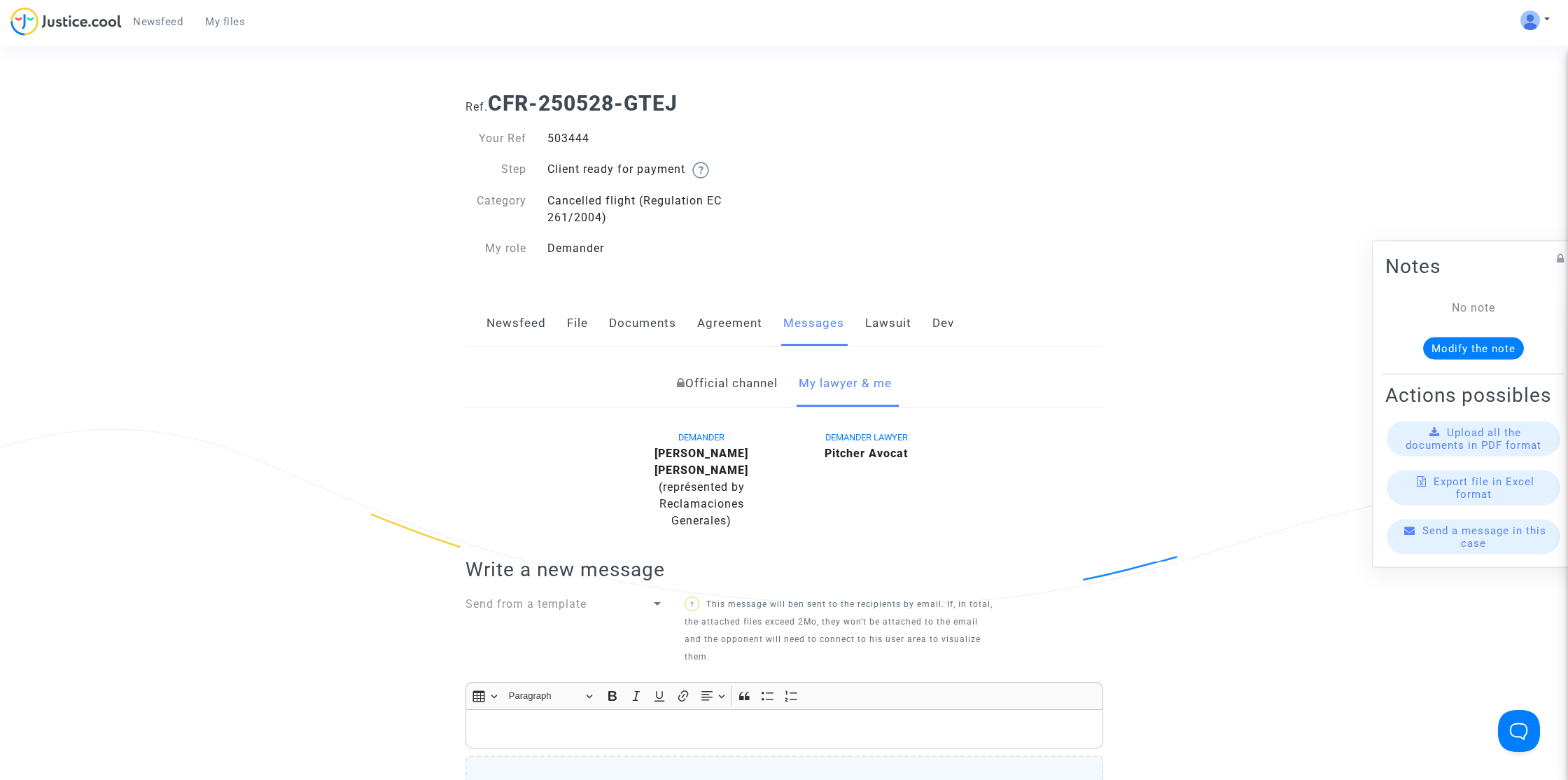
scroll to position [184, 0]
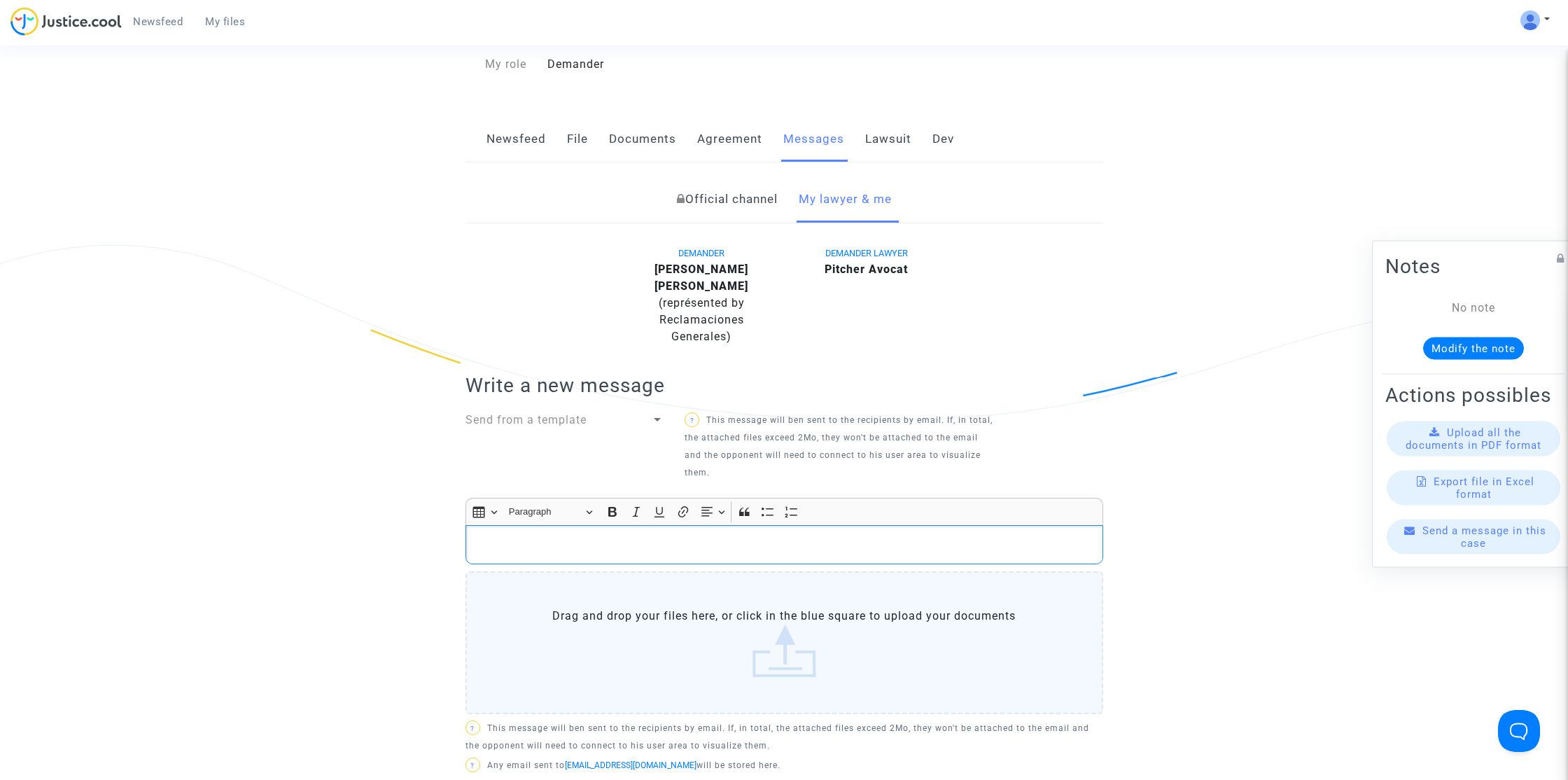
click at [637, 546] on div "Rich Text Editor, main" at bounding box center [784, 545] width 637 height 39
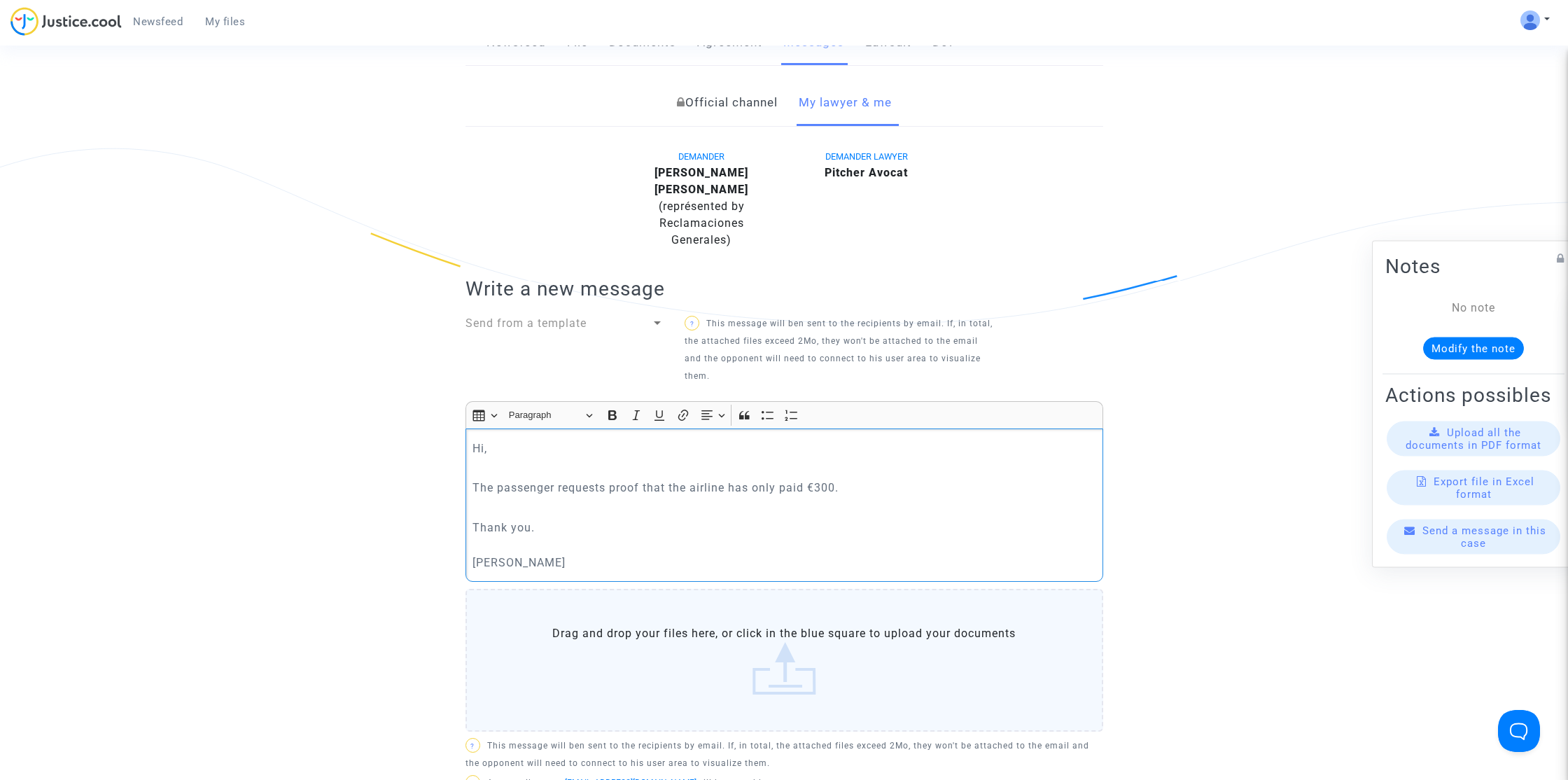
scroll to position [426, 0]
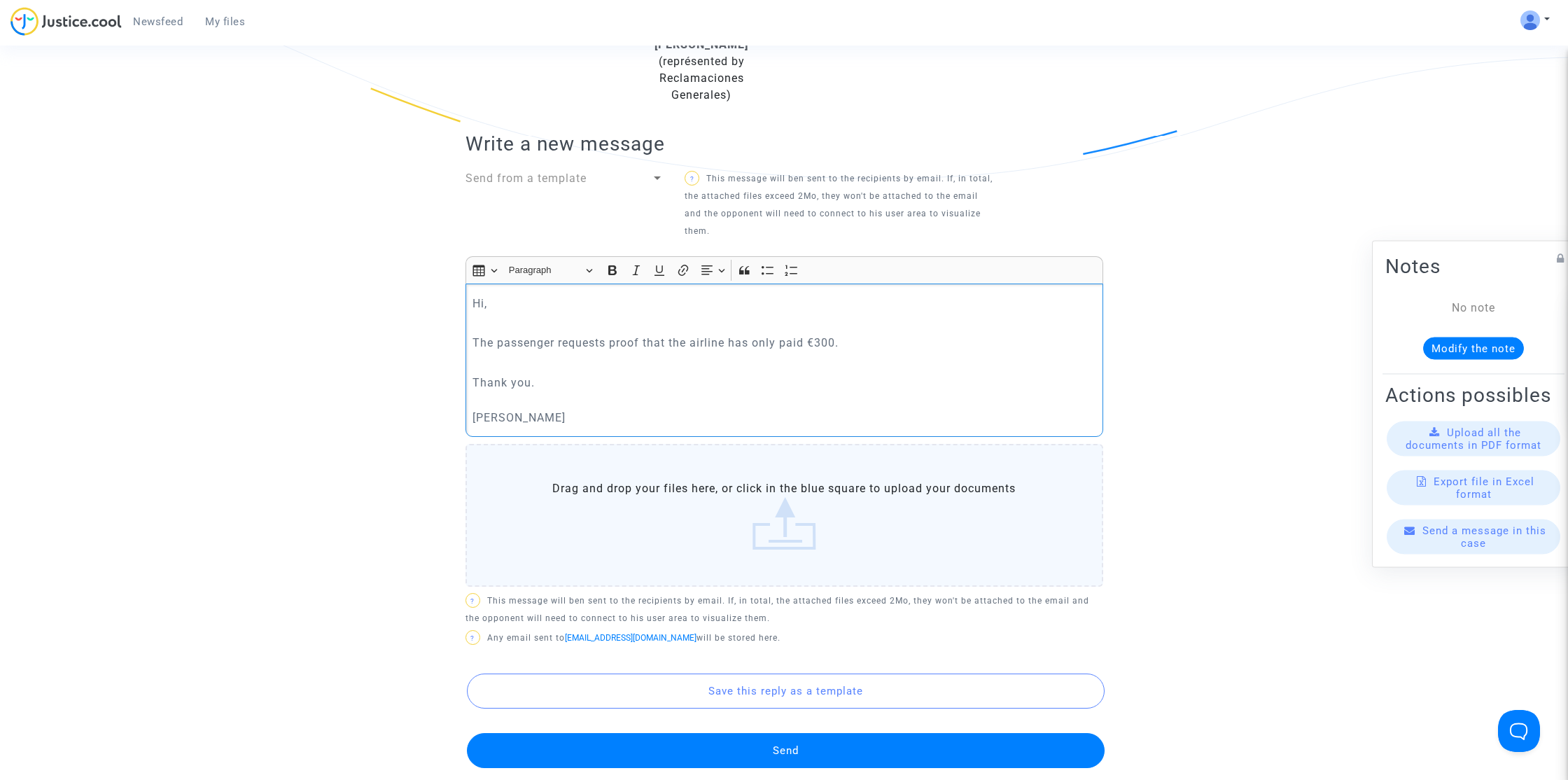
click at [774, 744] on button "Send" at bounding box center [785, 750] width 637 height 35
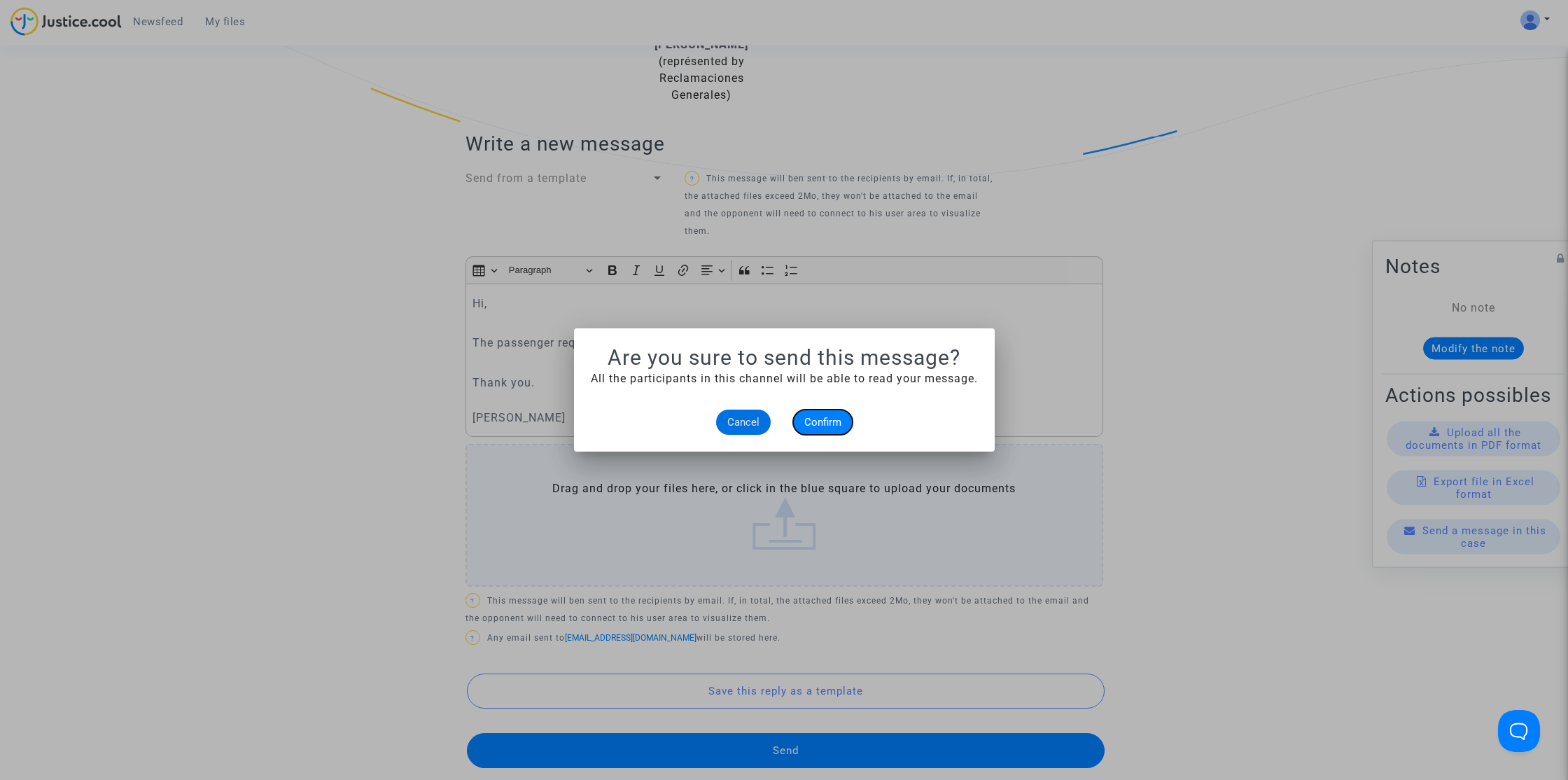
click at [831, 414] on button "Confirm" at bounding box center [823, 421] width 59 height 25
